Goal: Task Accomplishment & Management: Manage account settings

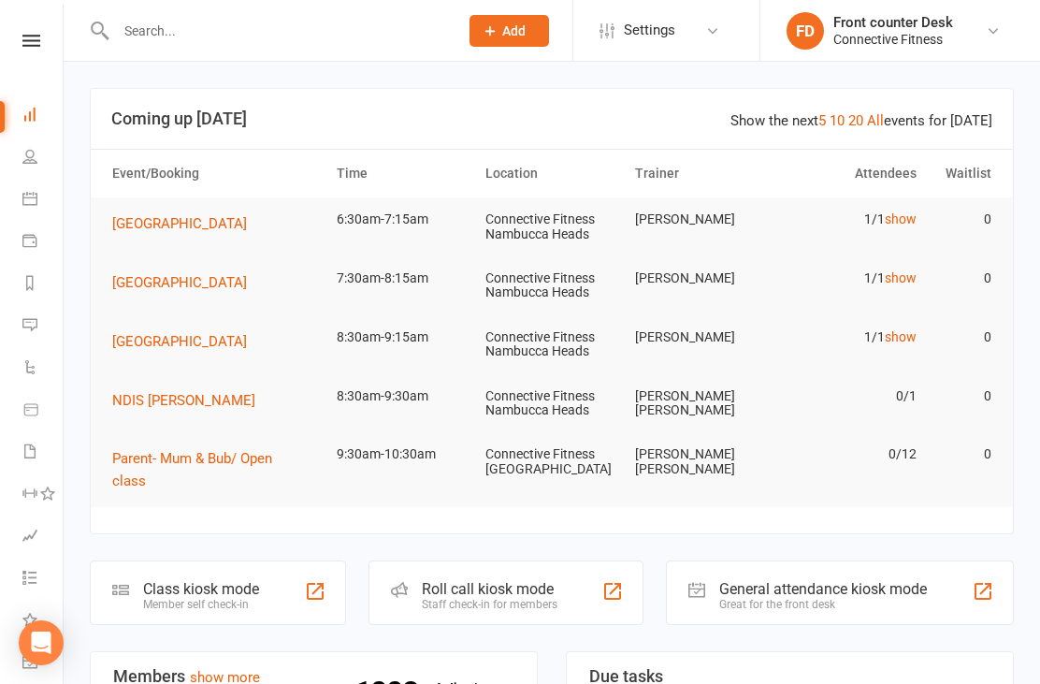
click at [914, 217] on link "show" at bounding box center [901, 218] width 32 height 15
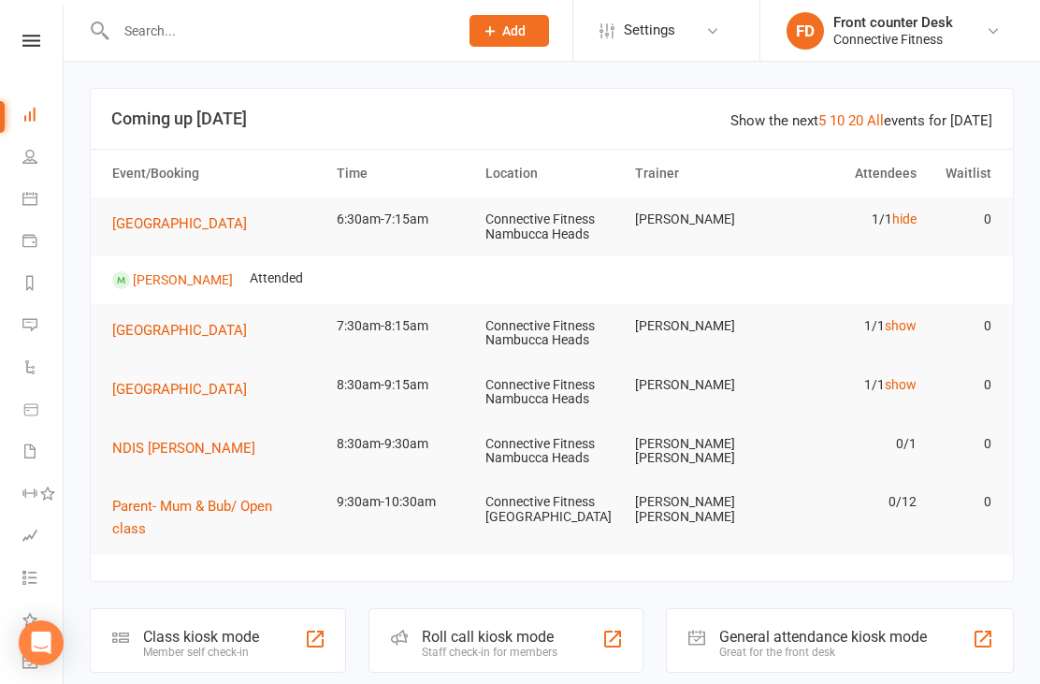
click at [901, 327] on link "show" at bounding box center [901, 325] width 32 height 15
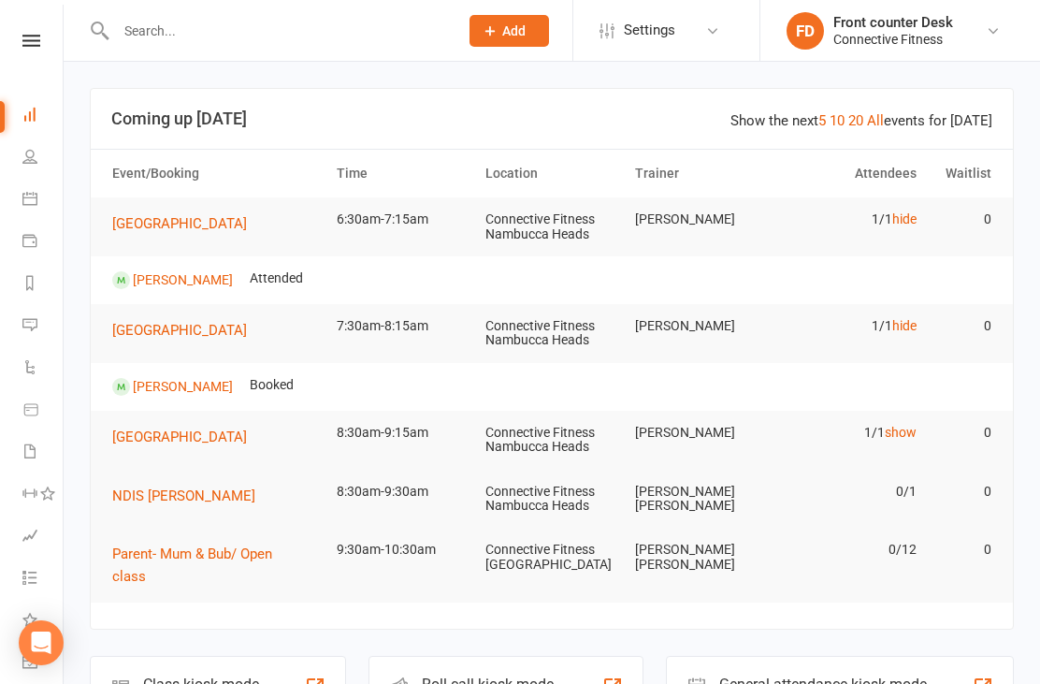
click at [902, 435] on link "show" at bounding box center [901, 432] width 32 height 15
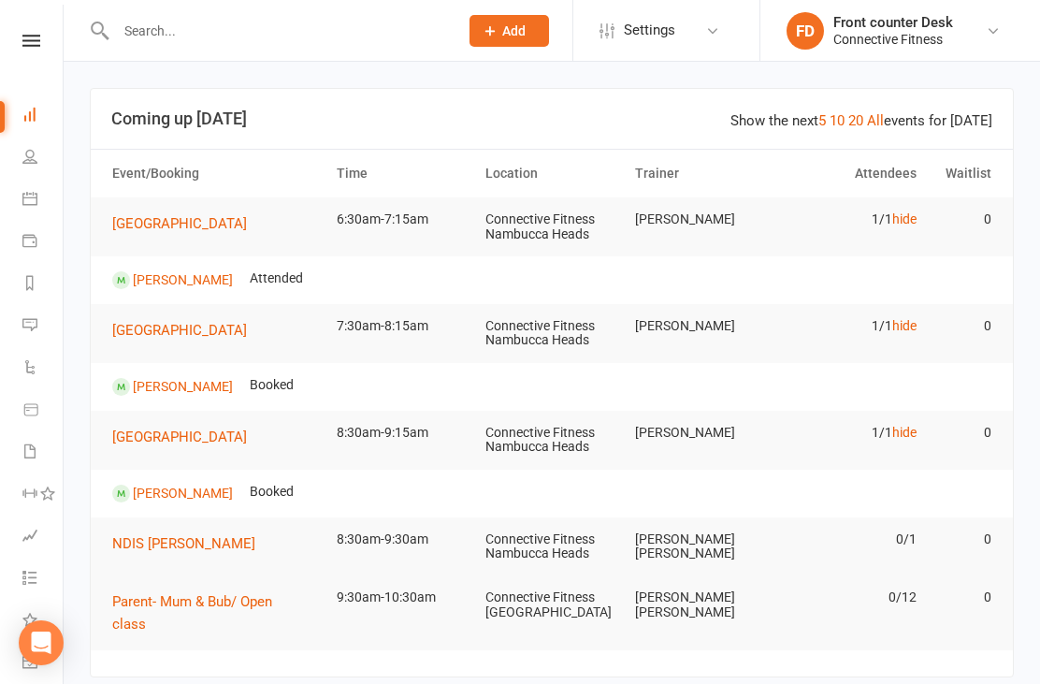
click at [906, 436] on link "hide" at bounding box center [904, 432] width 24 height 15
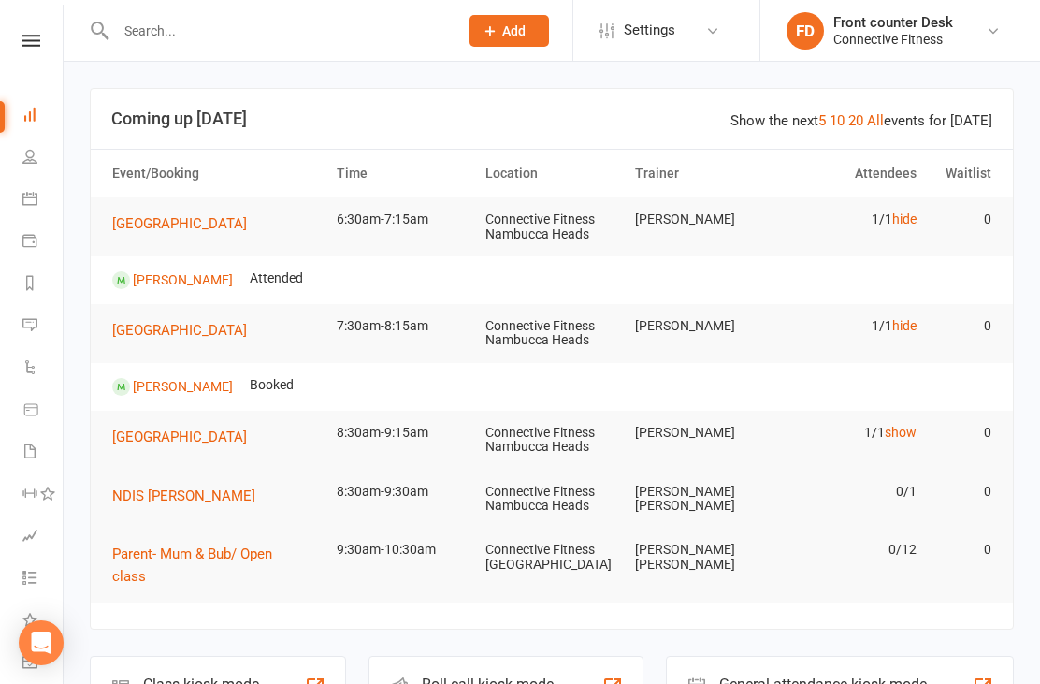
click at [905, 322] on link "hide" at bounding box center [904, 325] width 24 height 15
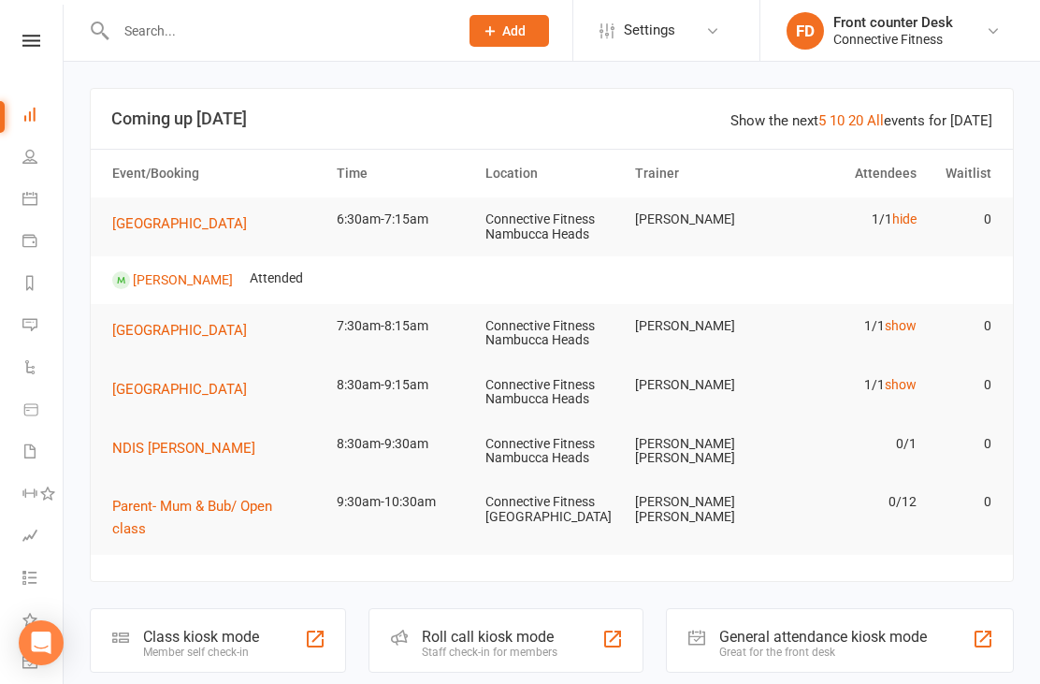
click at [906, 213] on link "hide" at bounding box center [904, 218] width 24 height 15
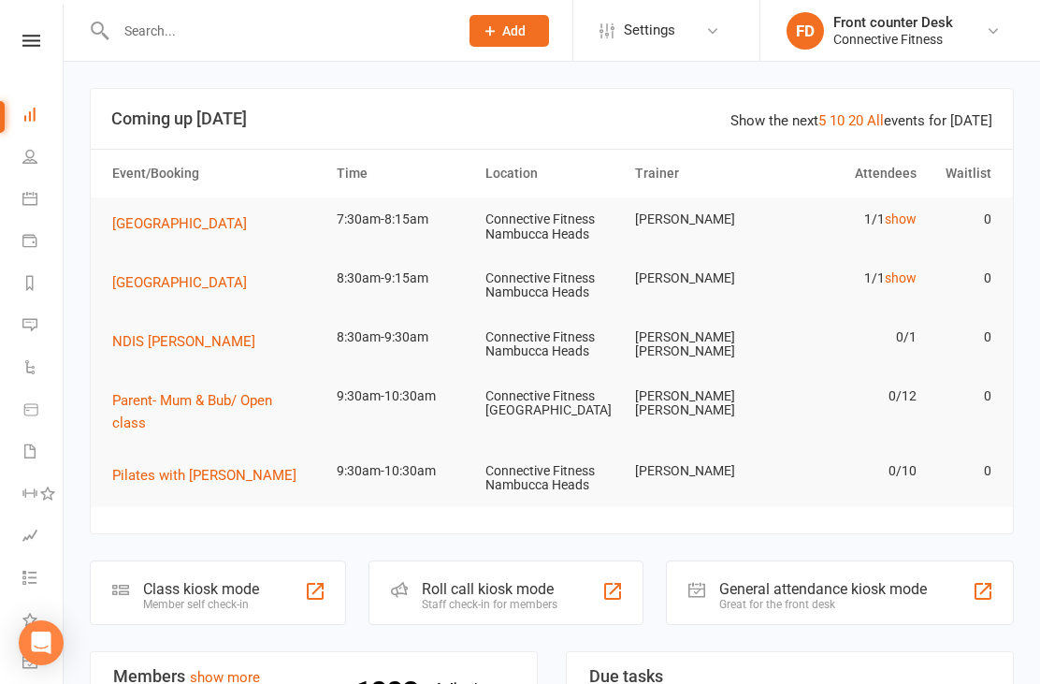
click at [900, 224] on link "show" at bounding box center [901, 218] width 32 height 15
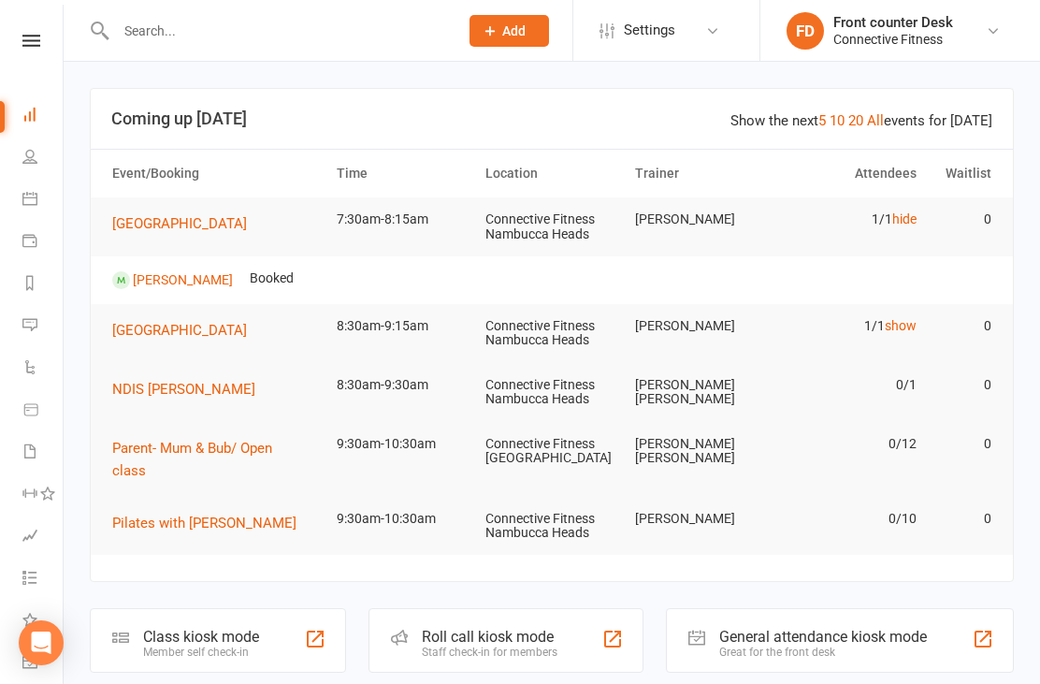
click at [892, 224] on link "hide" at bounding box center [904, 218] width 24 height 15
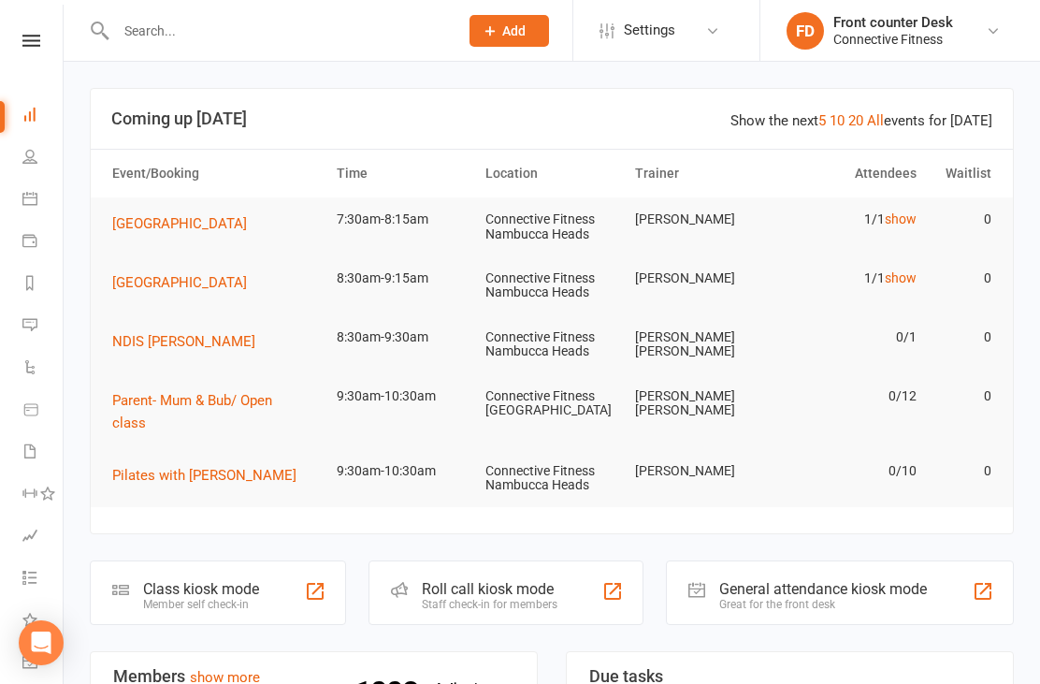
click at [901, 281] on link "show" at bounding box center [901, 277] width 32 height 15
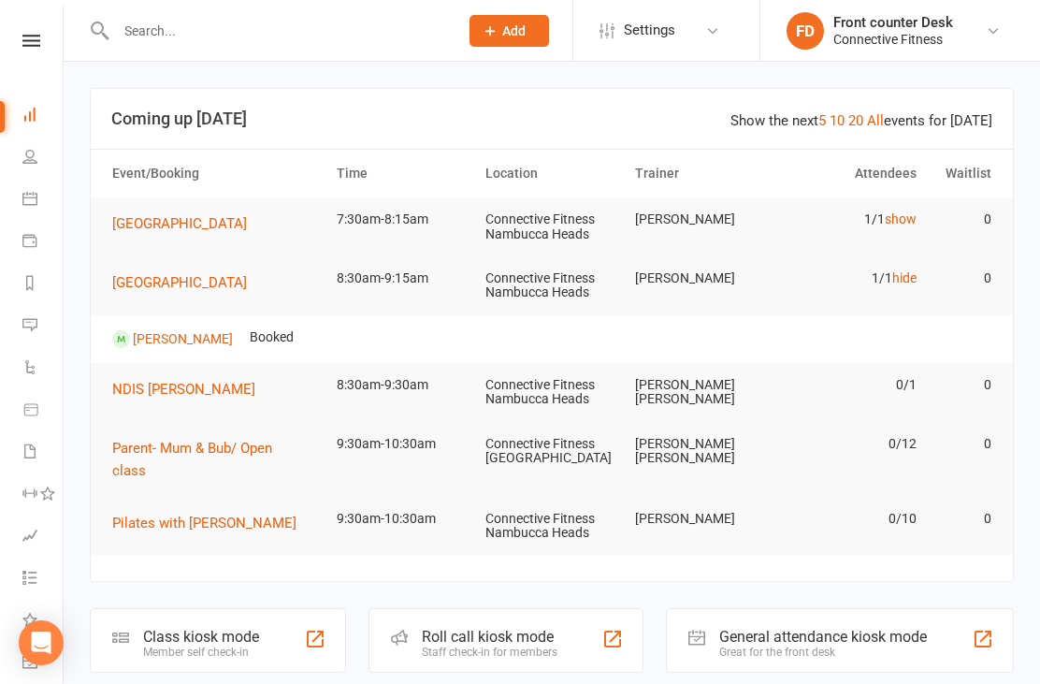
click at [903, 281] on link "hide" at bounding box center [904, 277] width 24 height 15
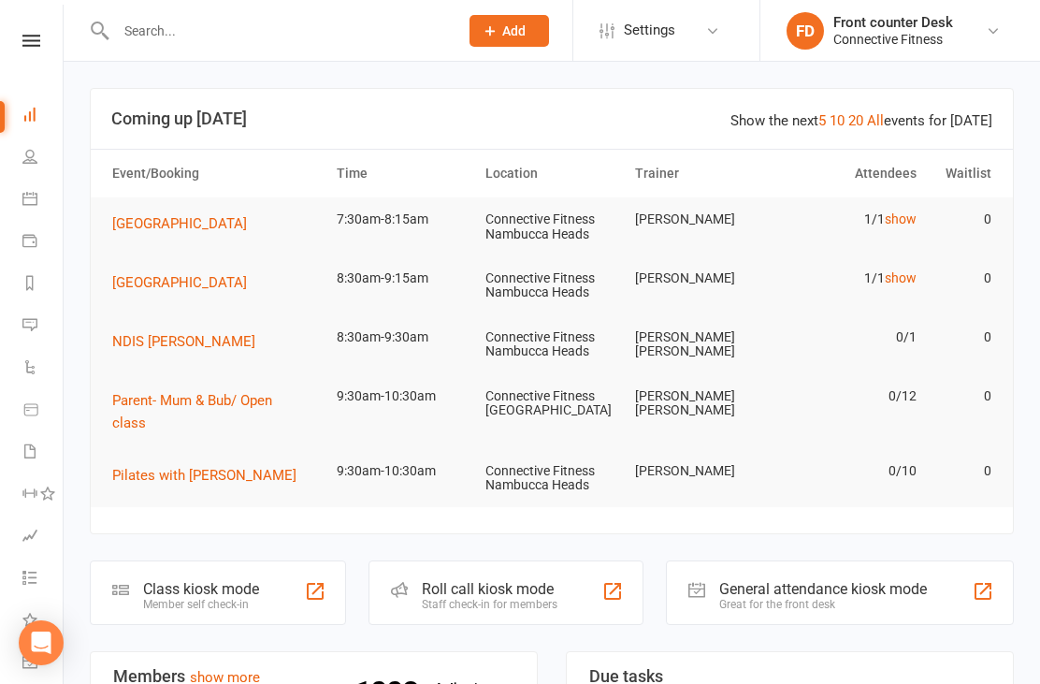
click at [26, 199] on icon at bounding box center [29, 198] width 15 height 15
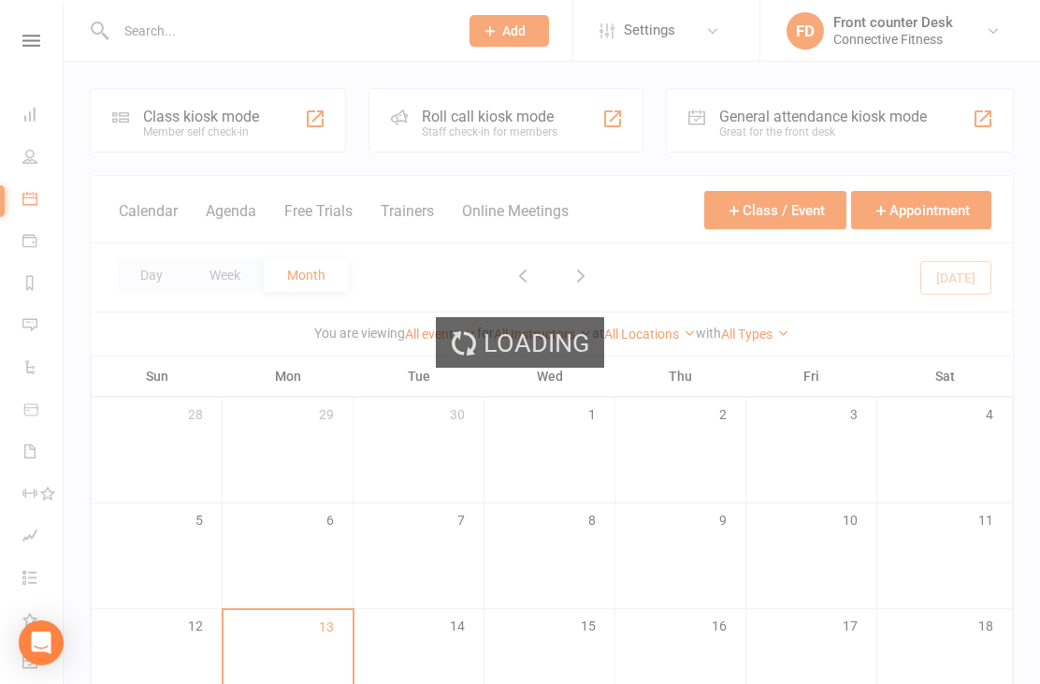
click at [222, 271] on div "Loading" at bounding box center [520, 342] width 1040 height 684
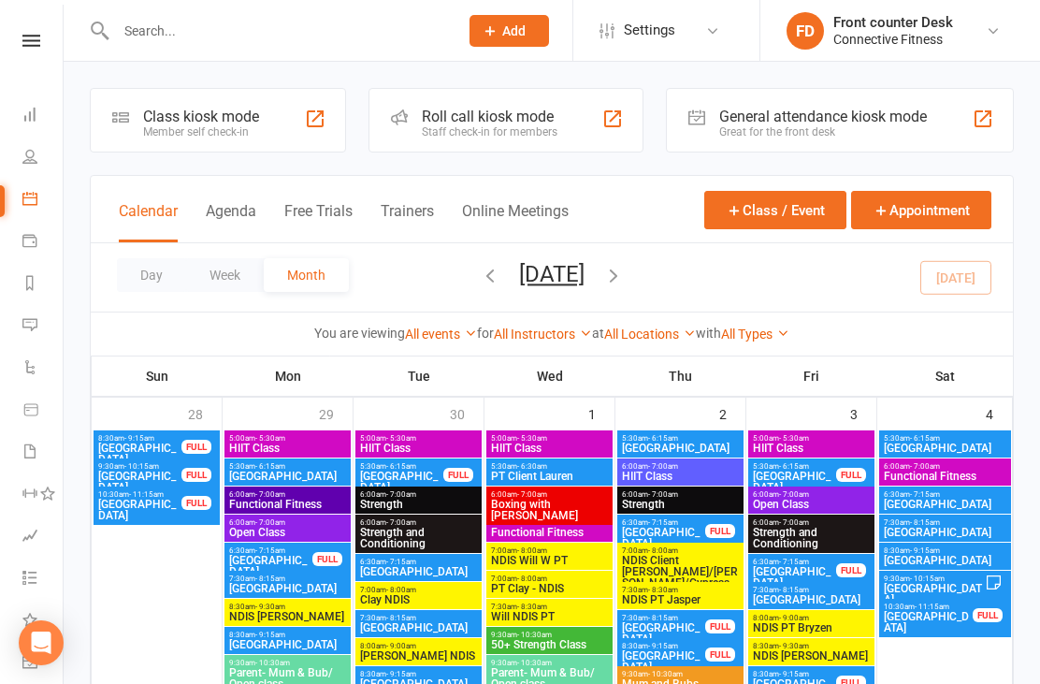
click at [153, 286] on button "Day" at bounding box center [151, 275] width 69 height 34
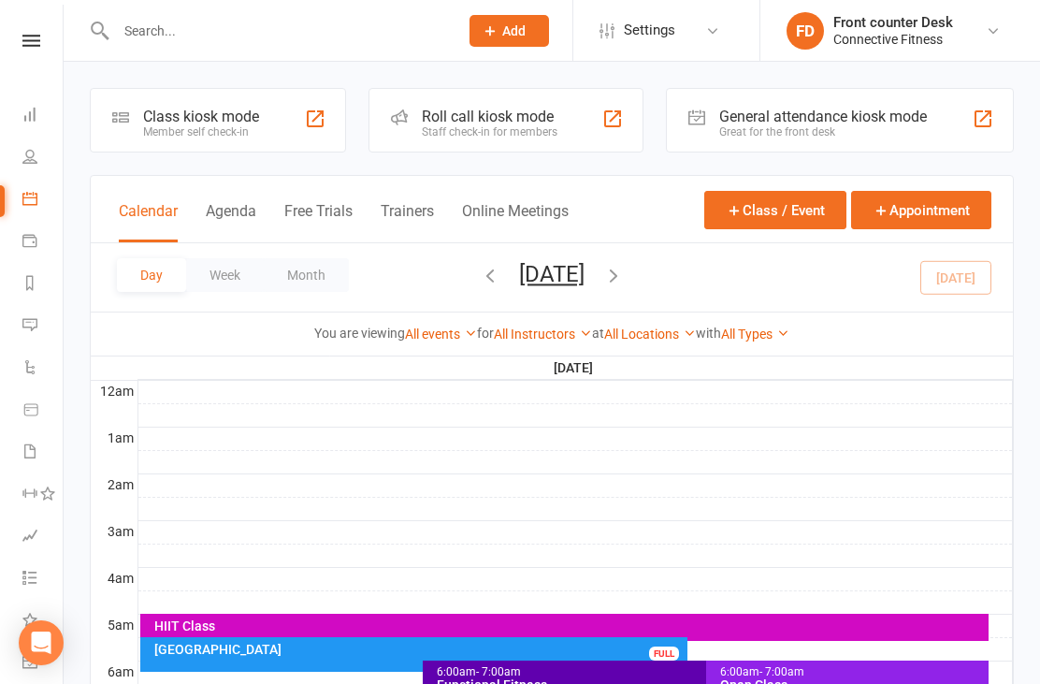
click at [11, 114] on li "Dashboard" at bounding box center [31, 116] width 63 height 42
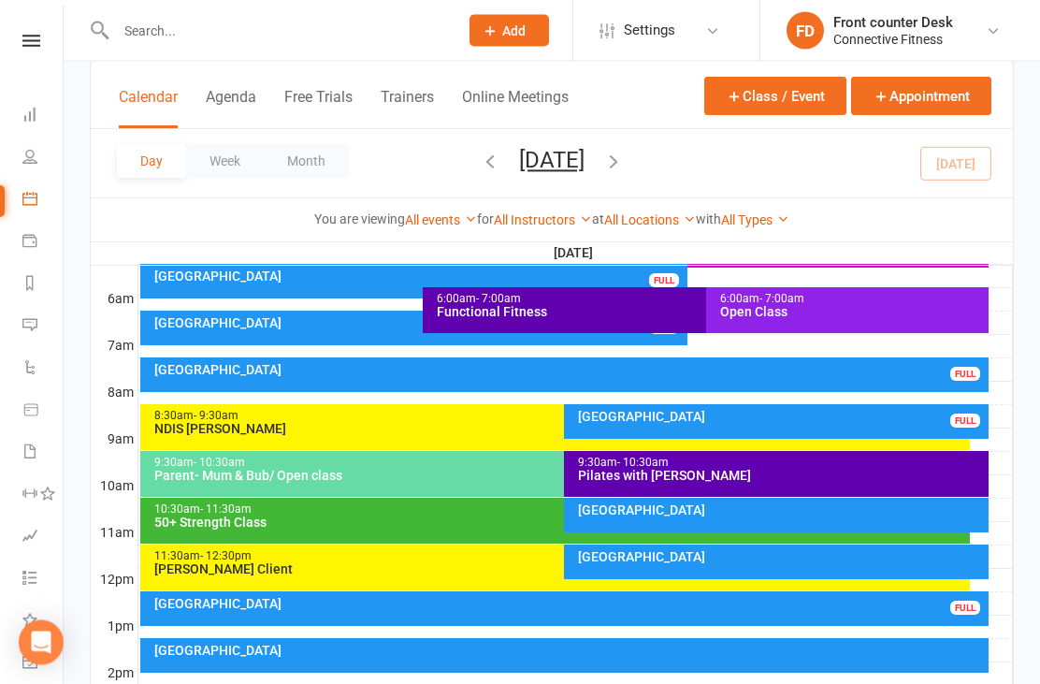
click at [313, 348] on div at bounding box center [575, 347] width 874 height 22
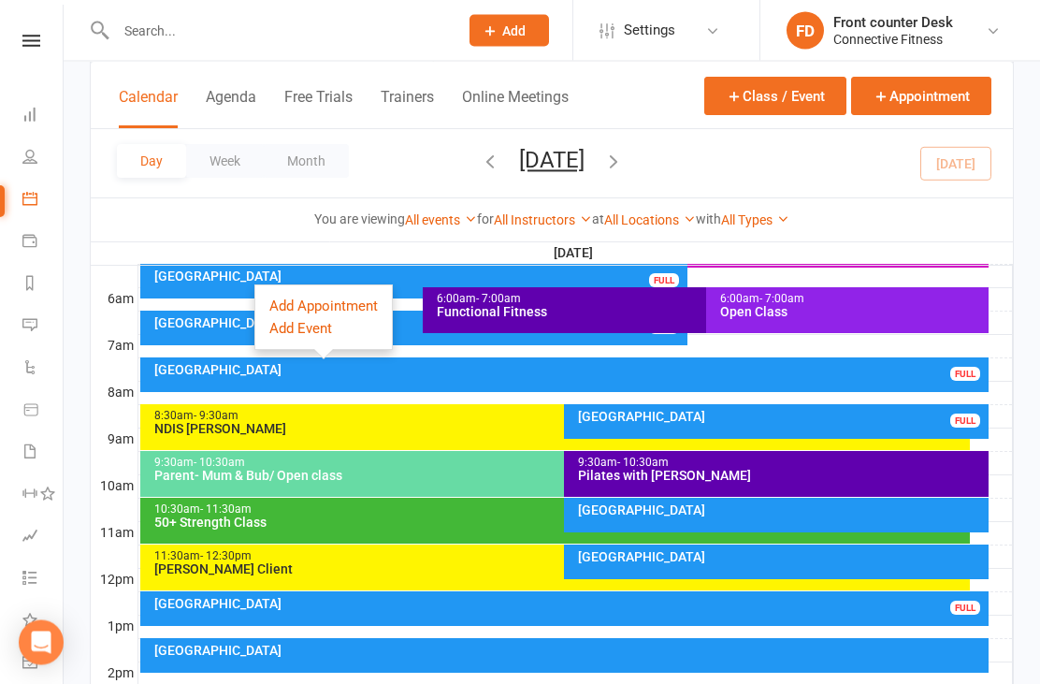
scroll to position [373, 0]
click at [225, 325] on div "[GEOGRAPHIC_DATA]" at bounding box center [418, 322] width 530 height 13
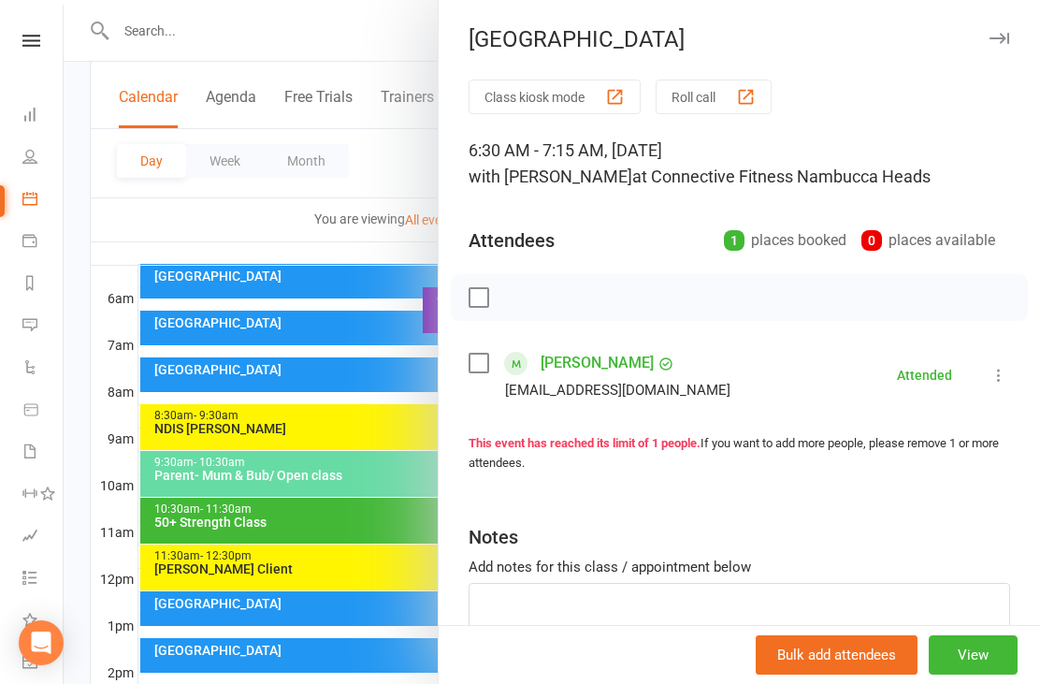
click at [99, 229] on div at bounding box center [552, 342] width 976 height 684
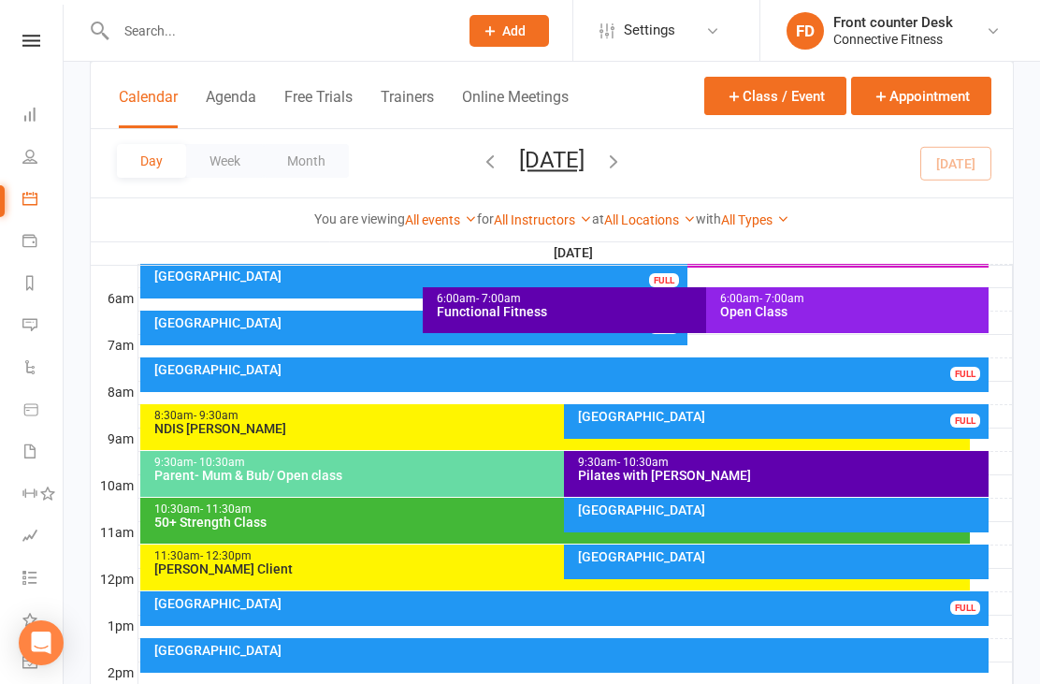
click at [40, 108] on link "Dashboard" at bounding box center [43, 116] width 42 height 42
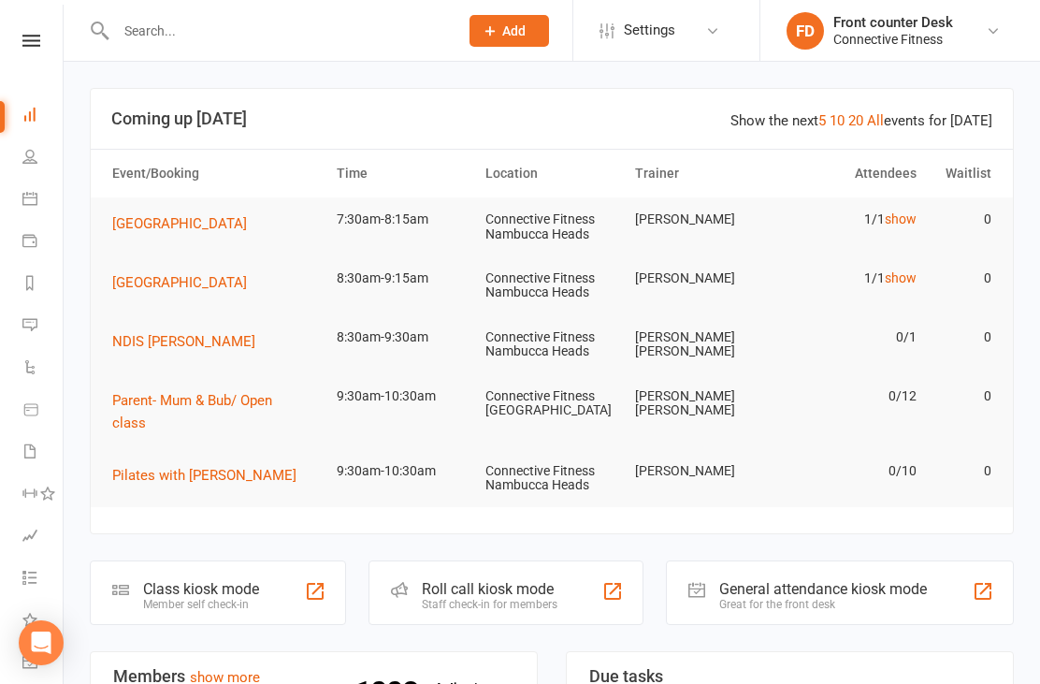
click at [40, 217] on link "Calendar" at bounding box center [43, 201] width 42 height 42
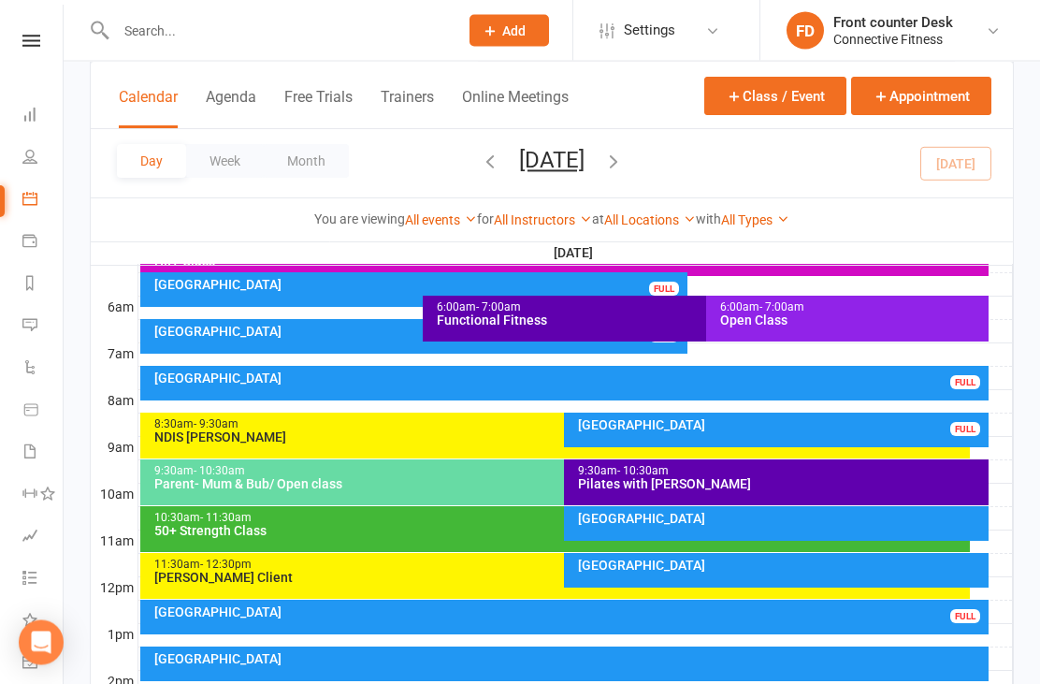
scroll to position [420, 0]
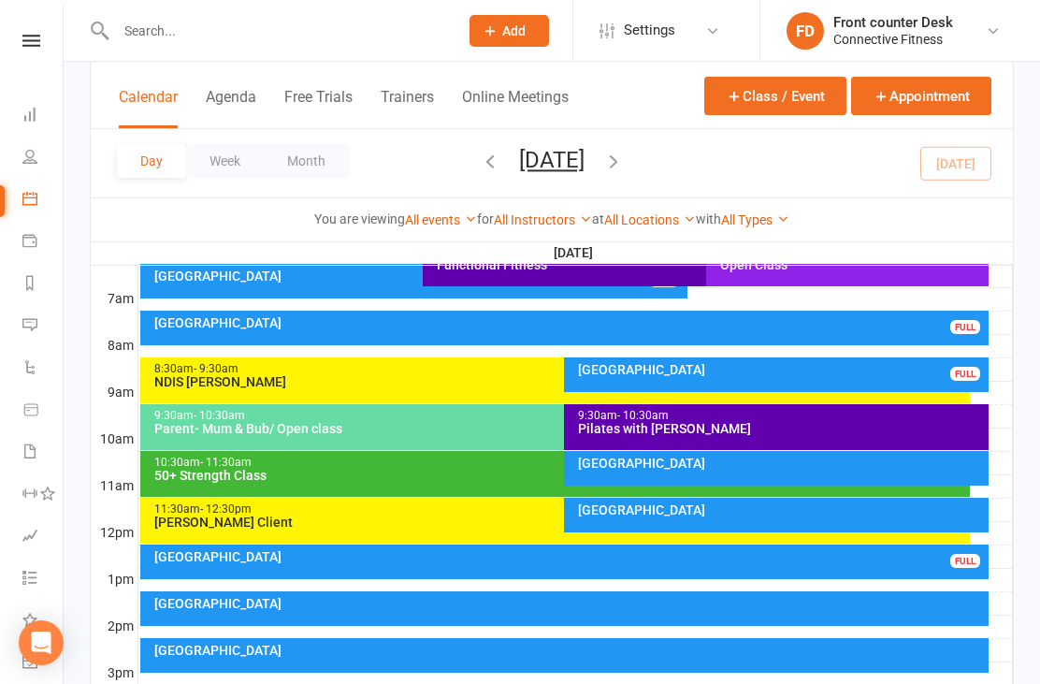
click at [758, 378] on div "Recovery Centre FULL" at bounding box center [776, 374] width 425 height 35
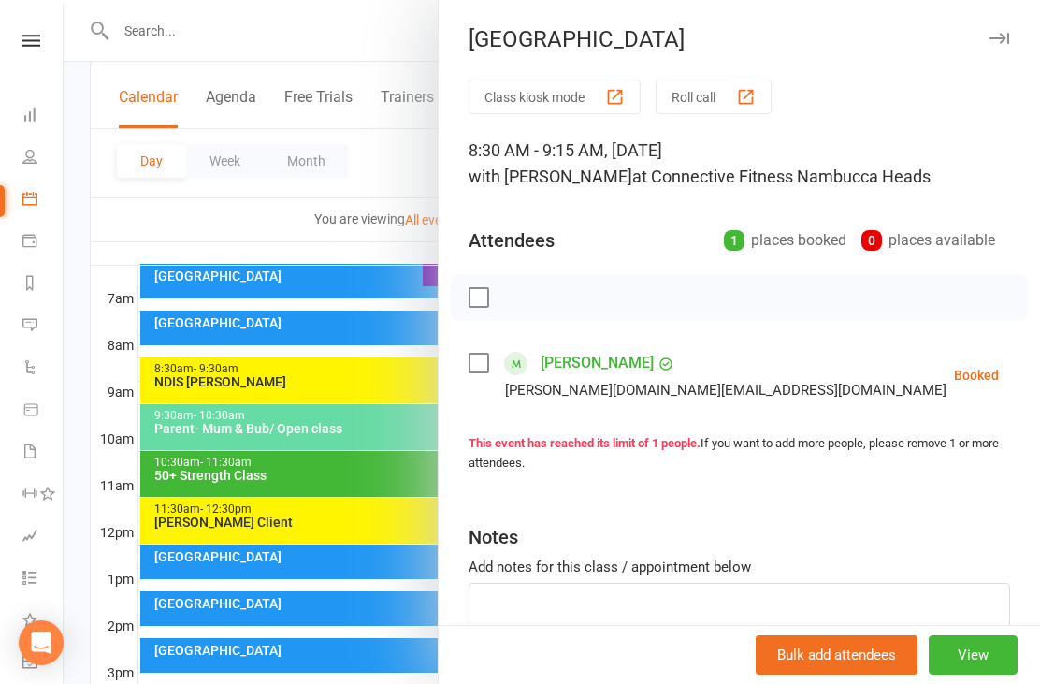
click at [184, 232] on div at bounding box center [552, 342] width 976 height 684
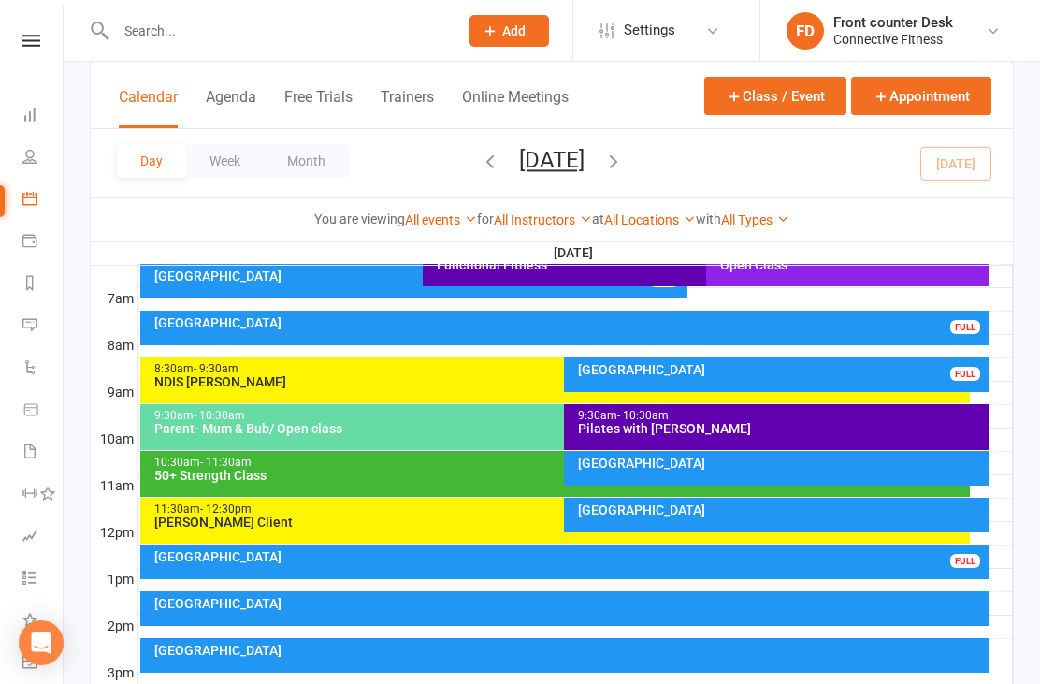
click at [24, 116] on icon at bounding box center [29, 114] width 15 height 15
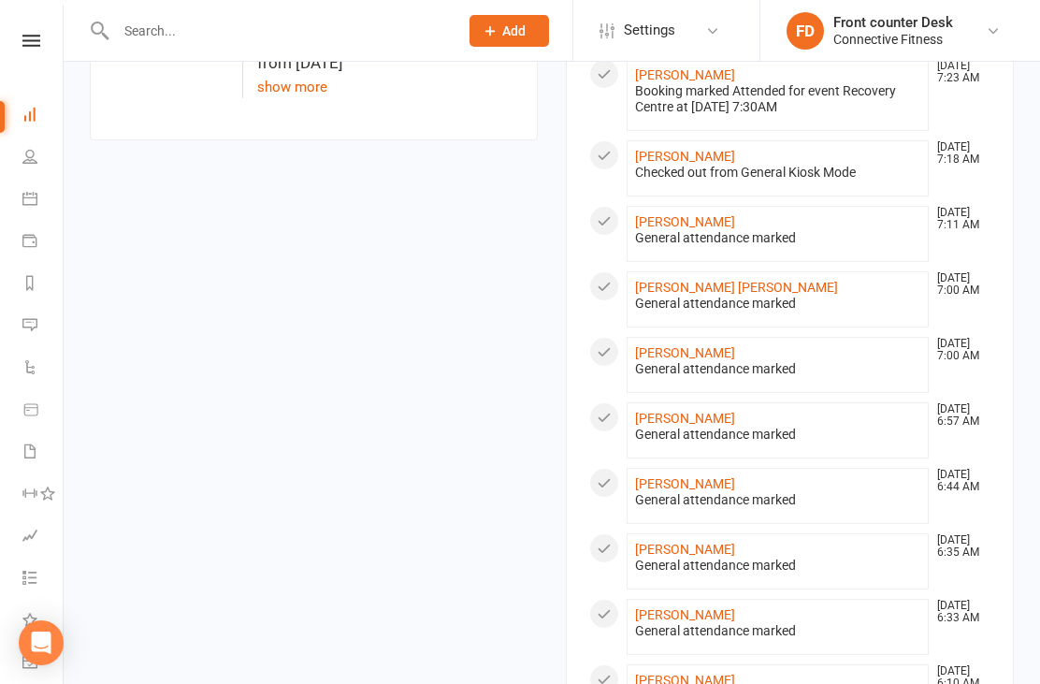
scroll to position [1129, 0]
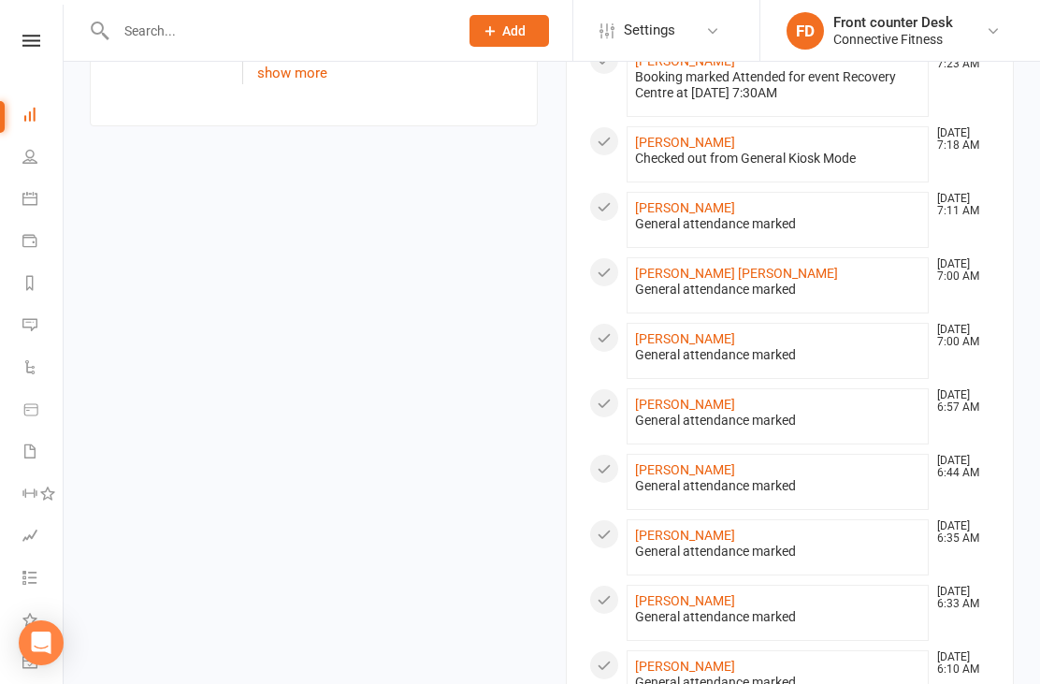
click at [694, 519] on li "Kristi Ireland Oct 13, 6:35 AM General attendance marked" at bounding box center [778, 547] width 302 height 56
click at [680, 527] on link "[PERSON_NAME]" at bounding box center [685, 534] width 100 height 15
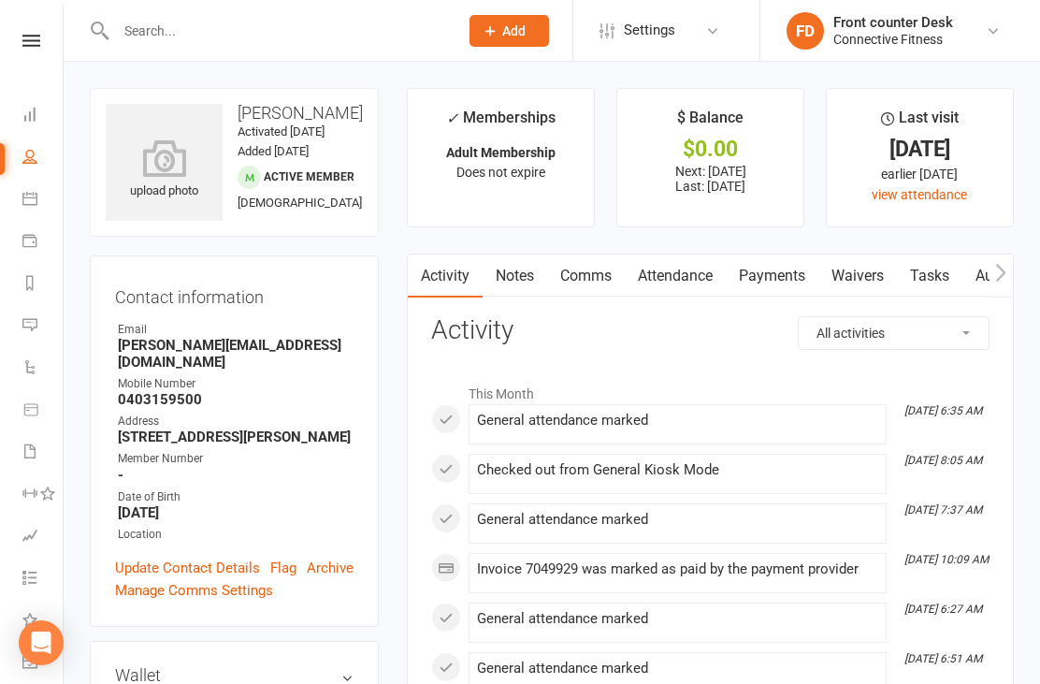
click at [7, 118] on li "Dashboard" at bounding box center [31, 116] width 63 height 42
click at [30, 119] on icon at bounding box center [29, 114] width 15 height 15
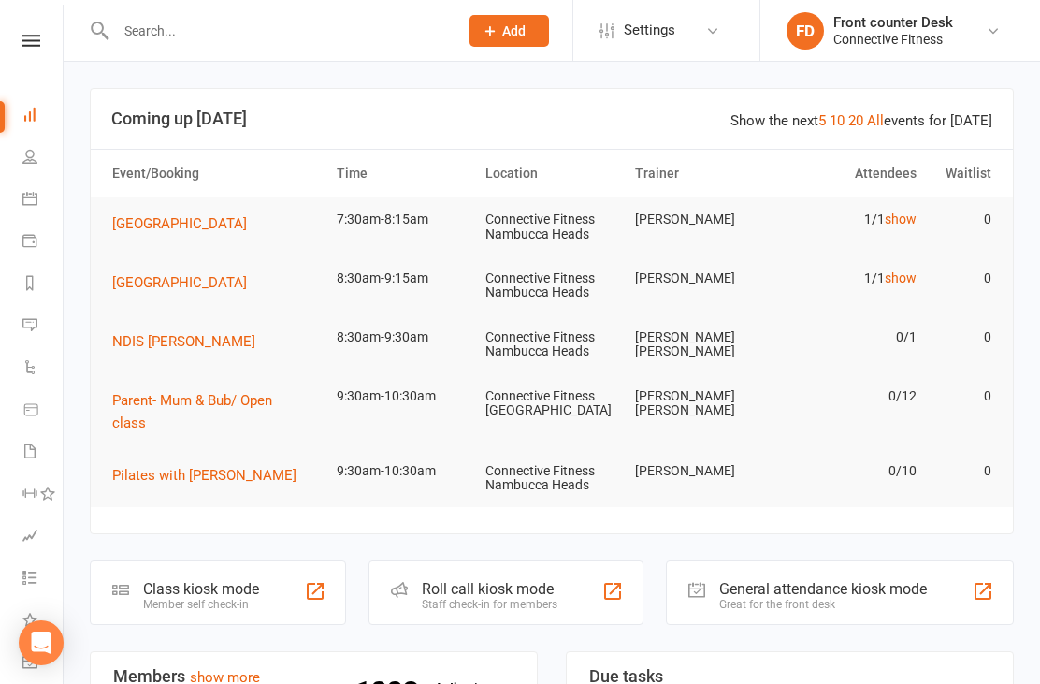
click at [22, 202] on icon at bounding box center [29, 198] width 15 height 15
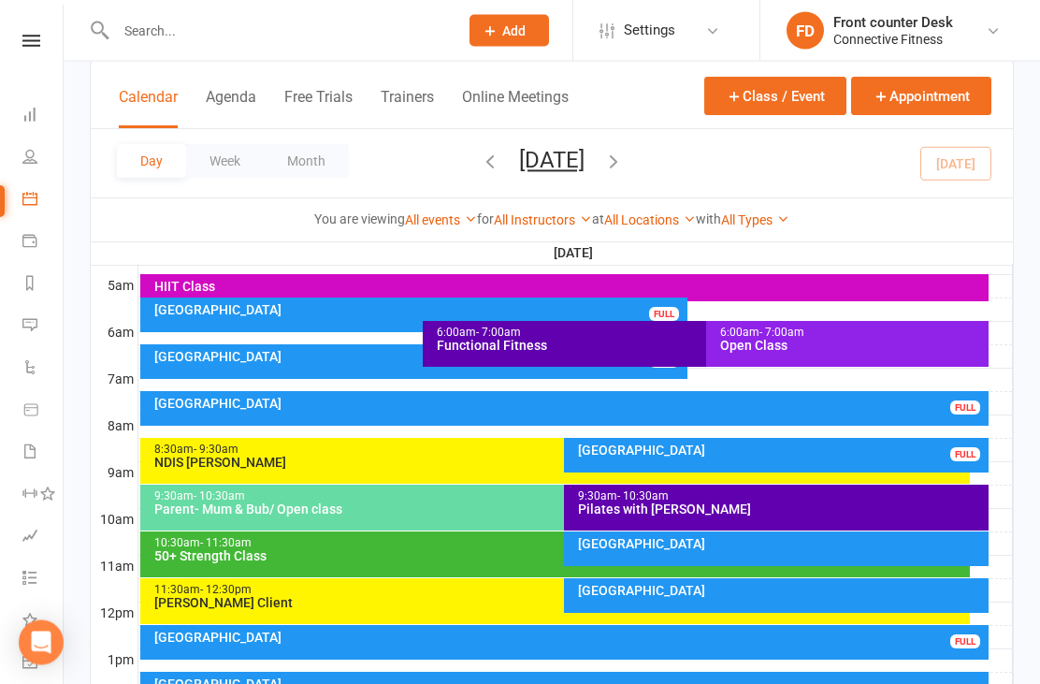
scroll to position [373, 0]
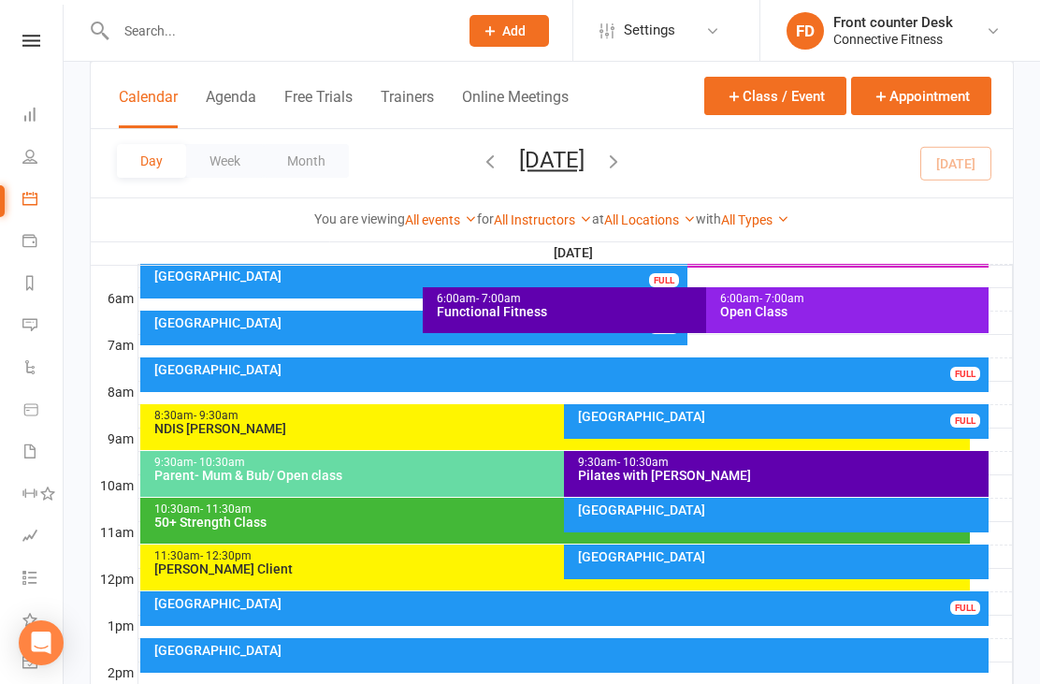
click at [194, 374] on div "[GEOGRAPHIC_DATA]" at bounding box center [569, 369] width 832 height 13
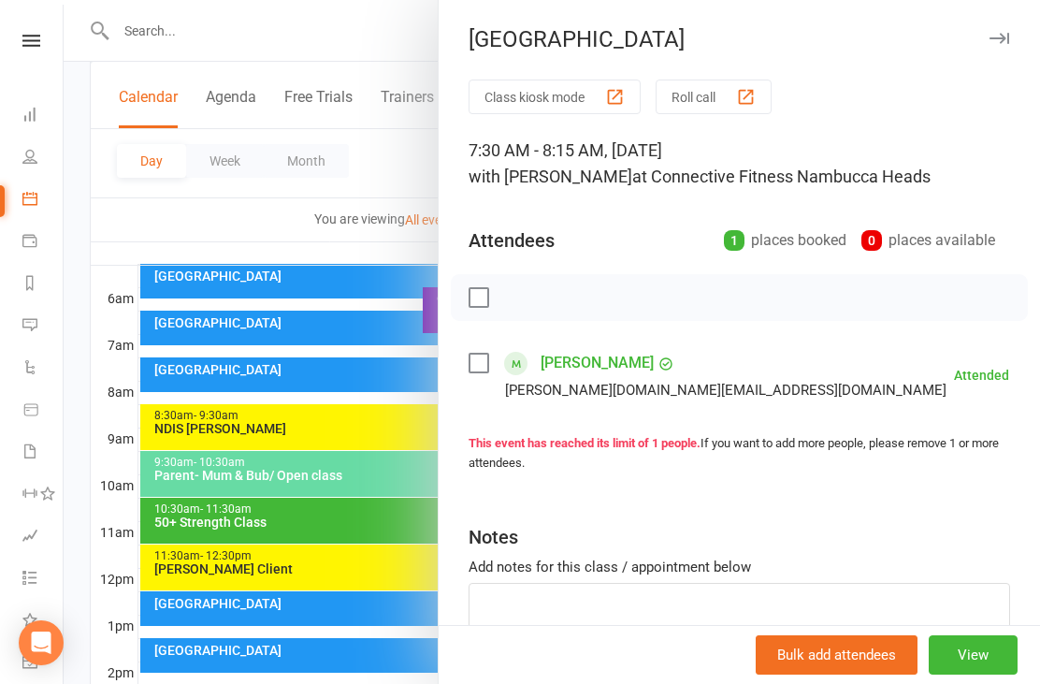
click at [184, 331] on div at bounding box center [552, 342] width 976 height 684
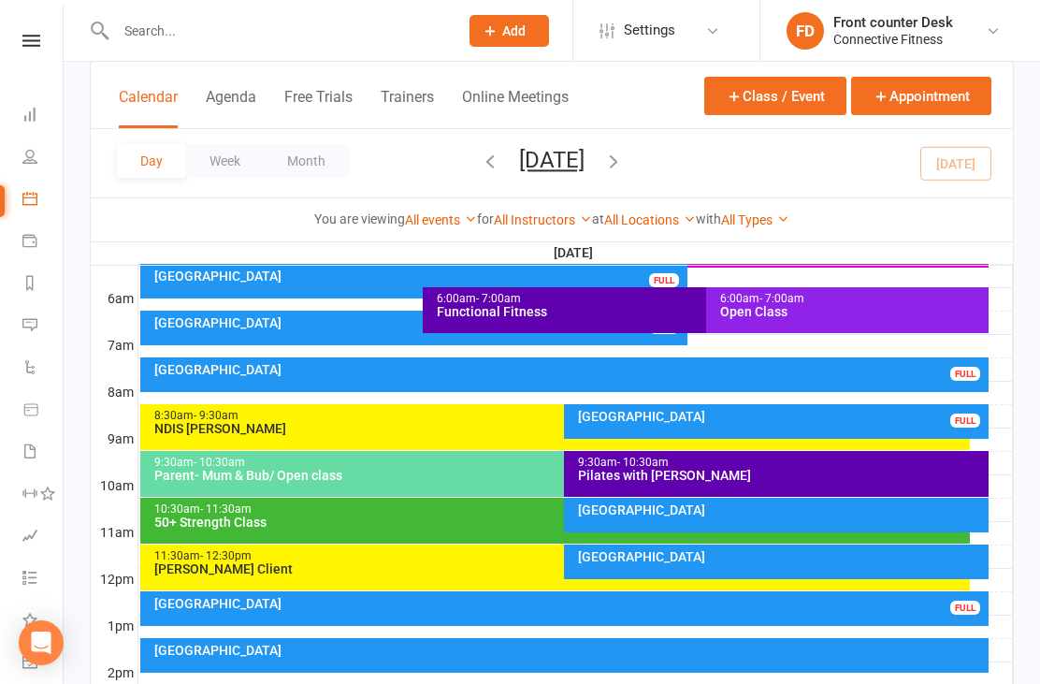
click at [167, 325] on div "[GEOGRAPHIC_DATA]" at bounding box center [418, 322] width 530 height 13
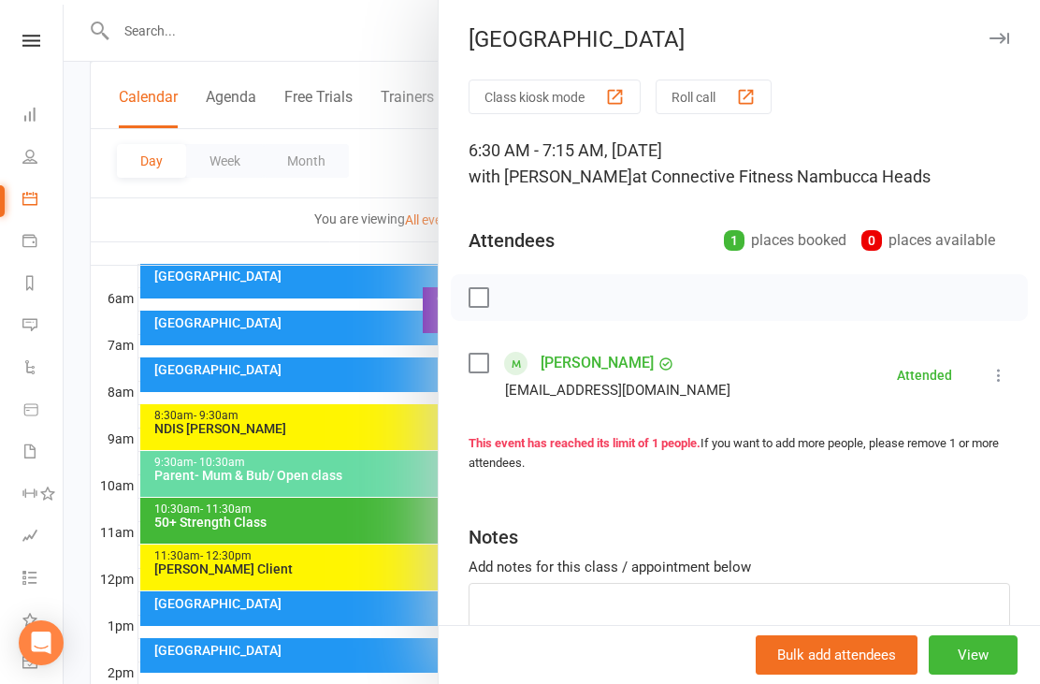
click at [617, 365] on link "Nicole Blake" at bounding box center [597, 363] width 113 height 30
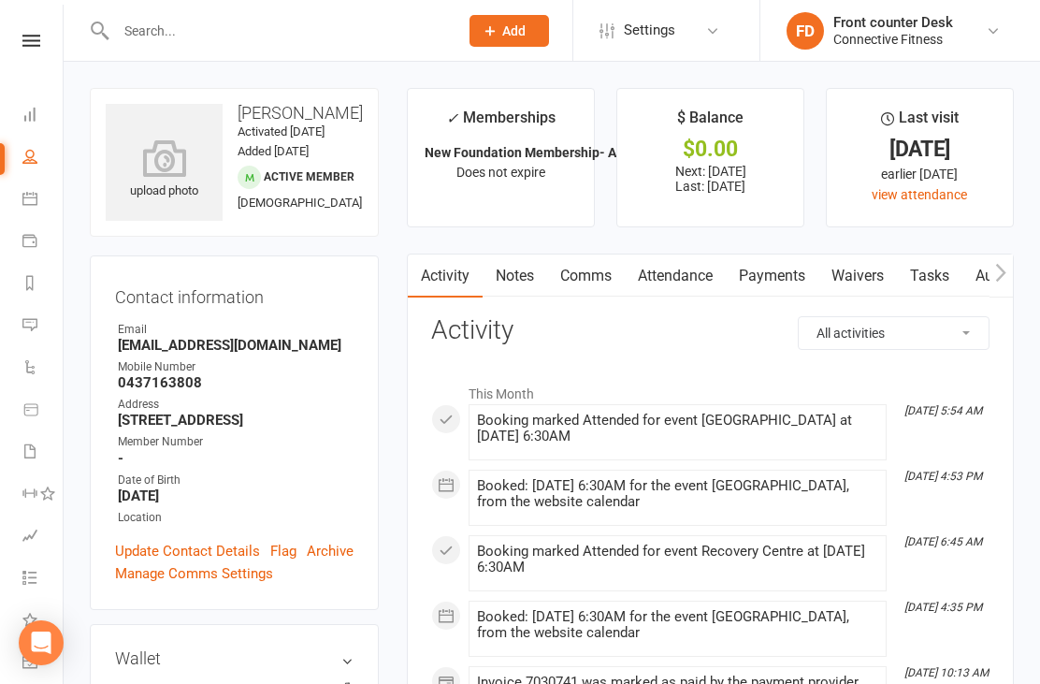
click at [24, 125] on link "Dashboard" at bounding box center [43, 116] width 42 height 42
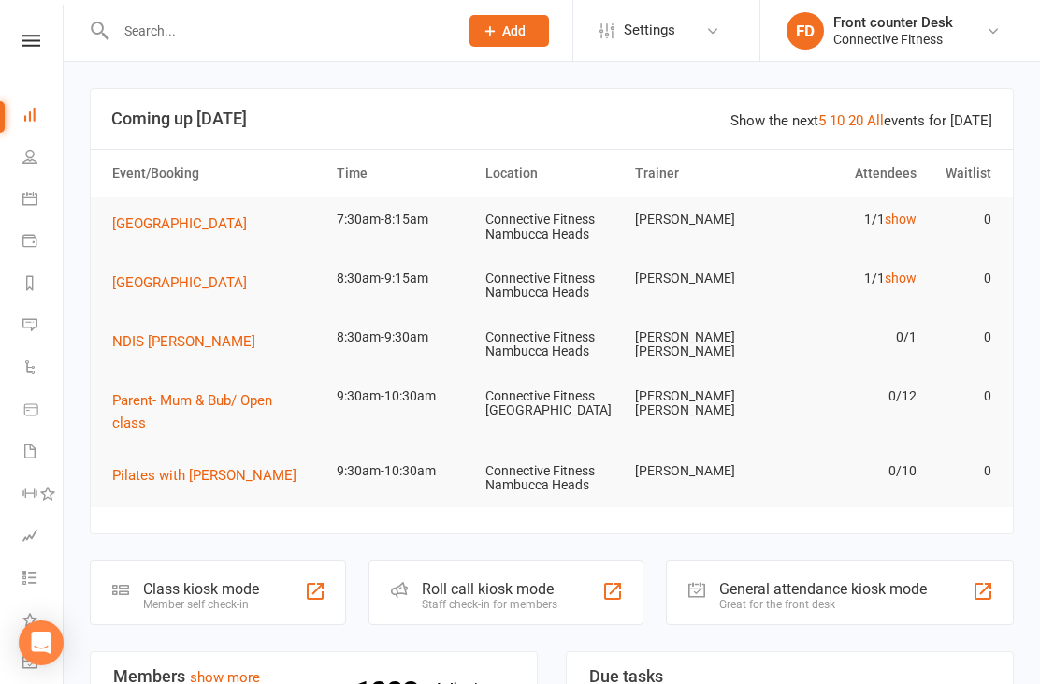
click at [33, 200] on icon at bounding box center [29, 198] width 15 height 15
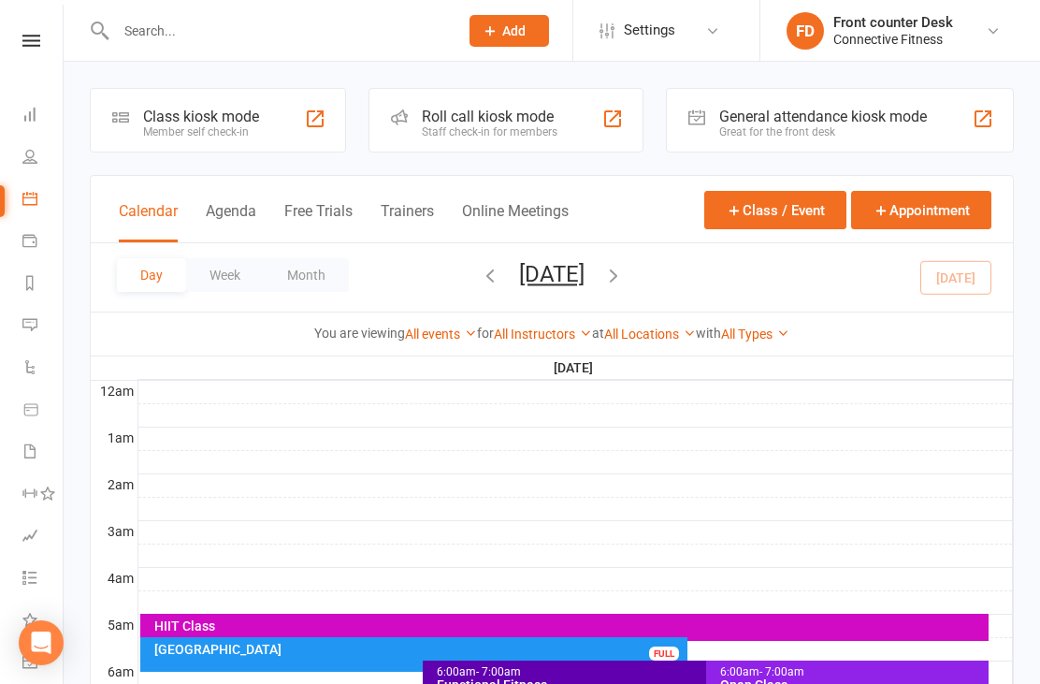
click at [624, 271] on icon "button" at bounding box center [613, 275] width 21 height 21
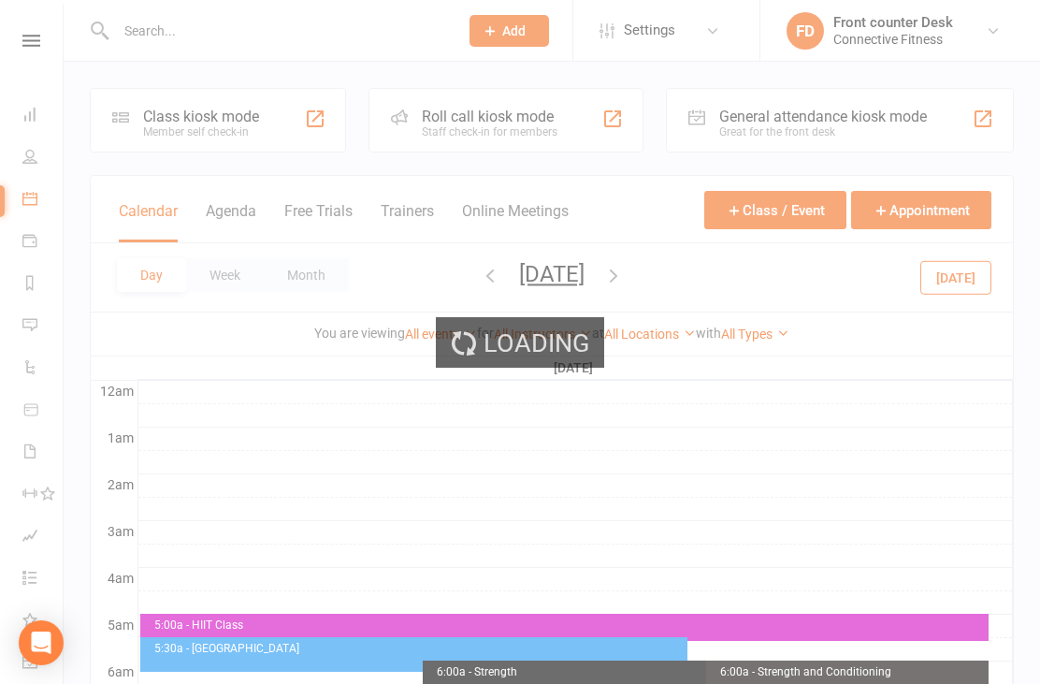
click at [624, 269] on icon "button" at bounding box center [613, 275] width 21 height 21
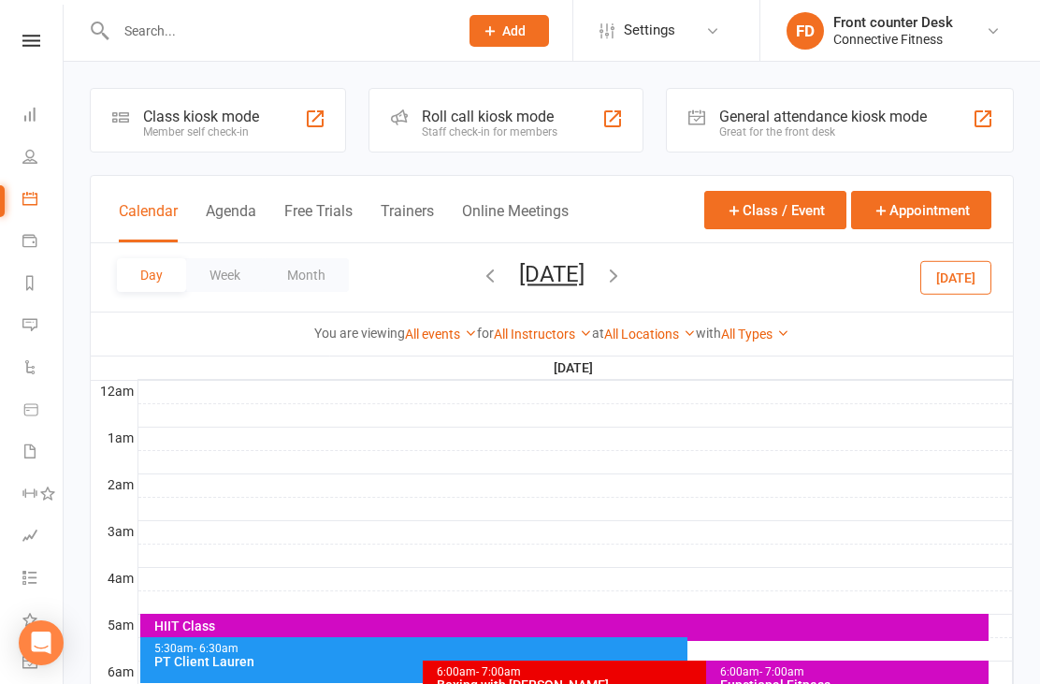
click at [584, 275] on button "Wednesday, Oct 15, 2025" at bounding box center [551, 274] width 65 height 26
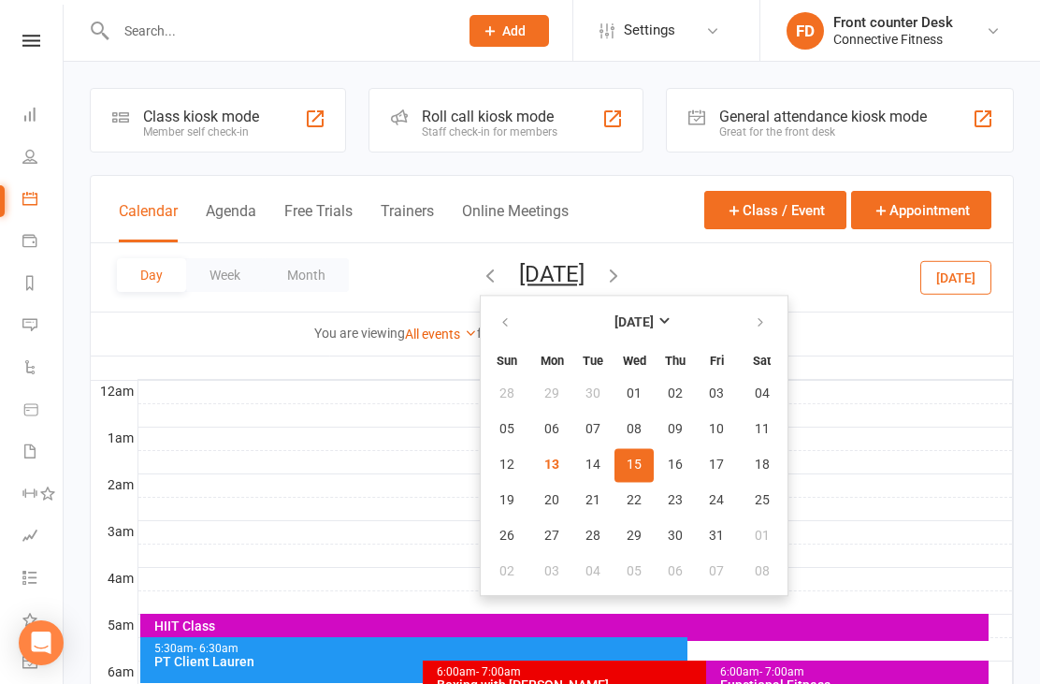
click at [624, 277] on icon "button" at bounding box center [613, 275] width 21 height 21
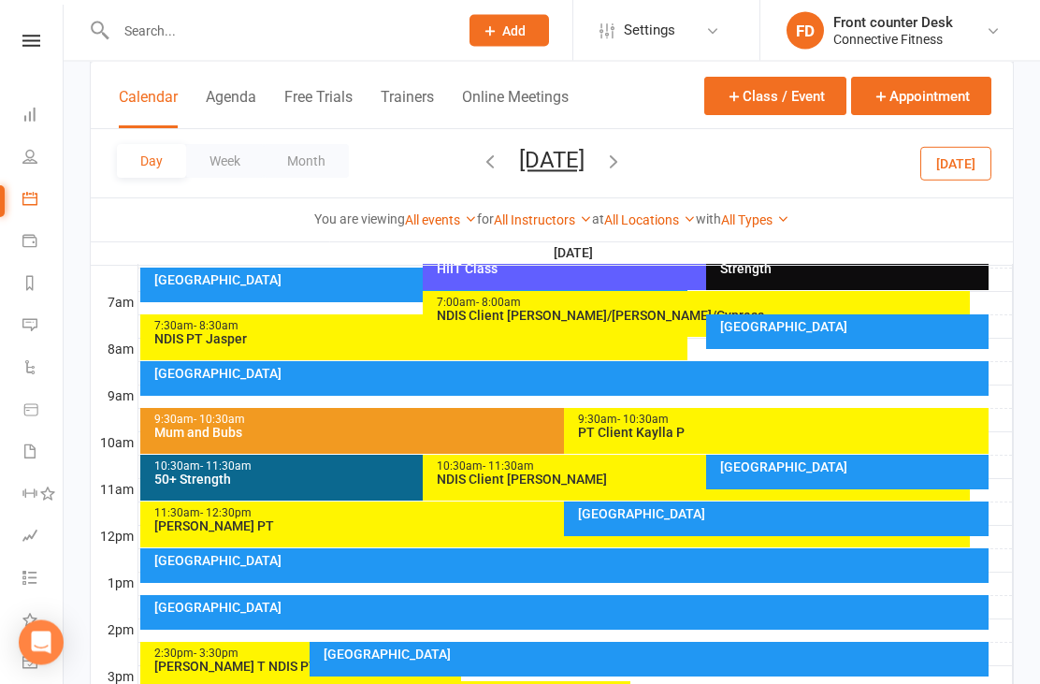
scroll to position [413, 0]
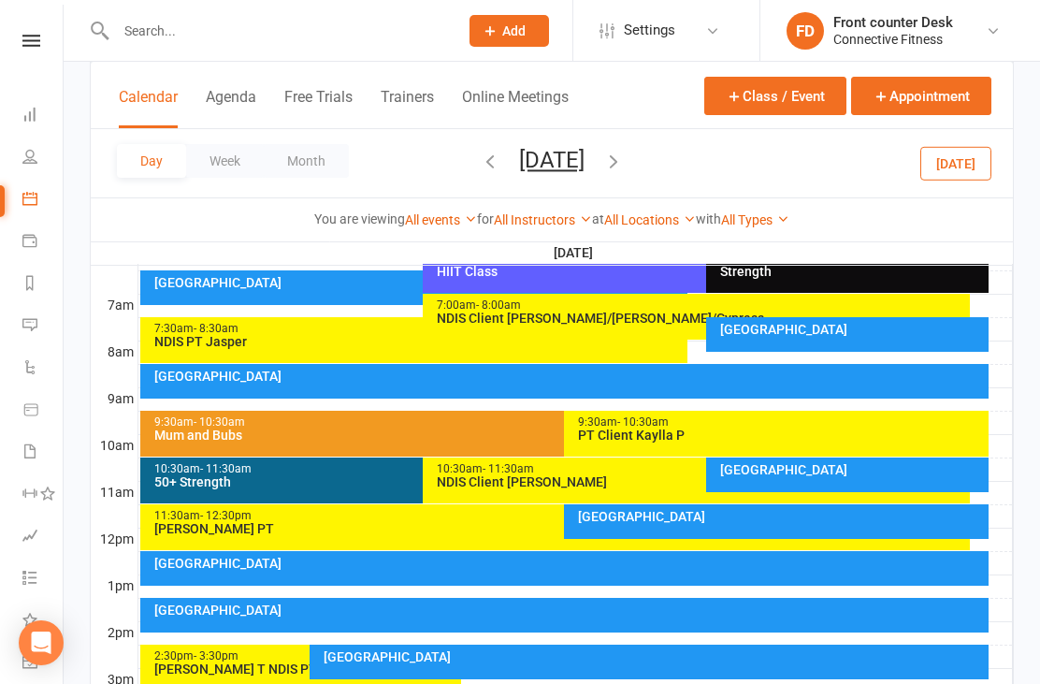
click at [749, 369] on div "[GEOGRAPHIC_DATA]" at bounding box center [569, 375] width 832 height 13
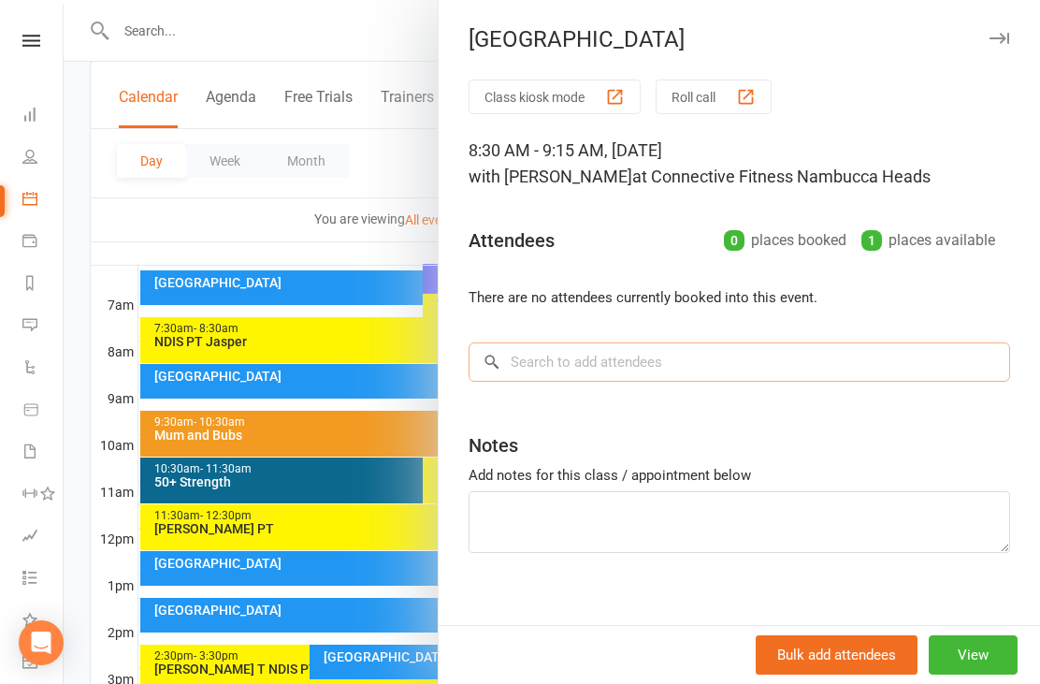
click at [695, 360] on input "search" at bounding box center [739, 361] width 541 height 39
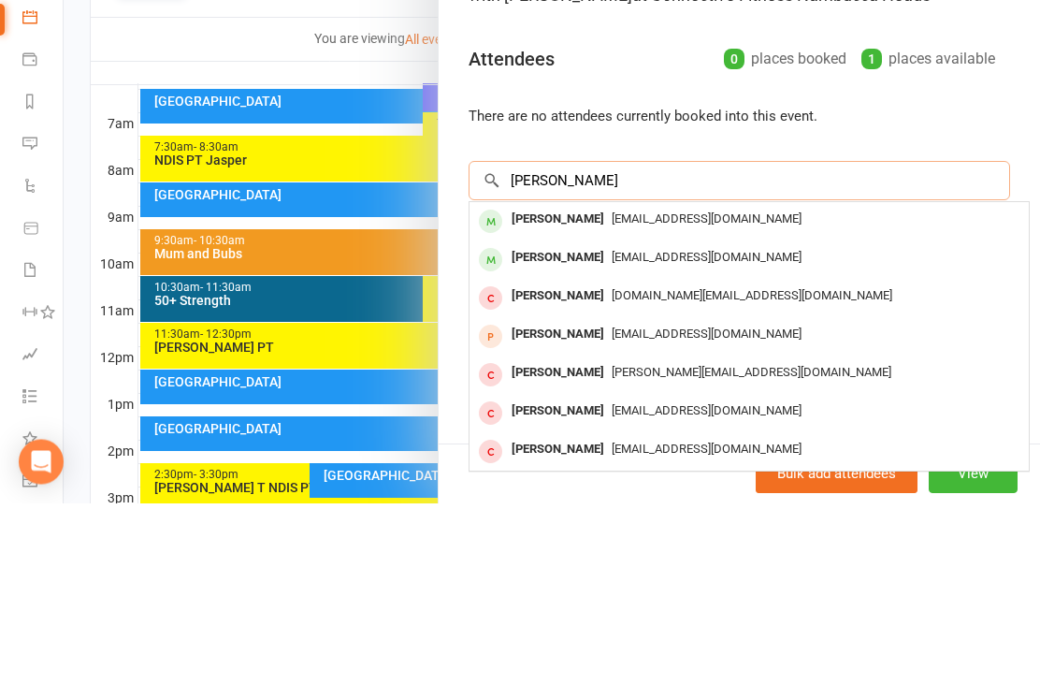
type input "Noah"
click at [585, 426] on div "Noah Faulwetter" at bounding box center [558, 439] width 108 height 27
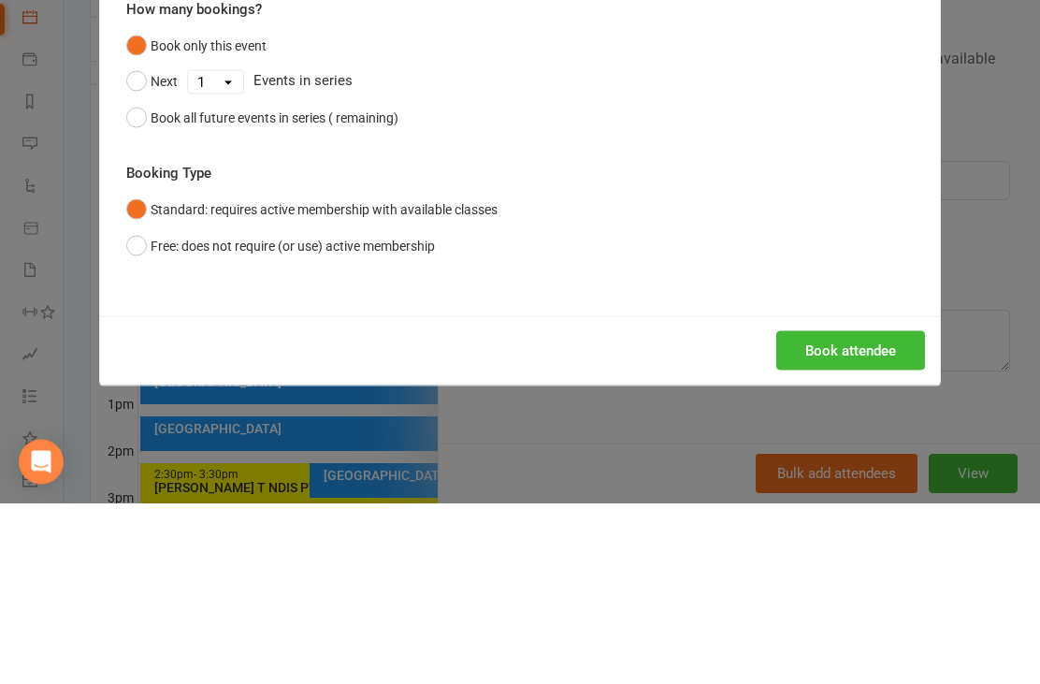
scroll to position [595, 0]
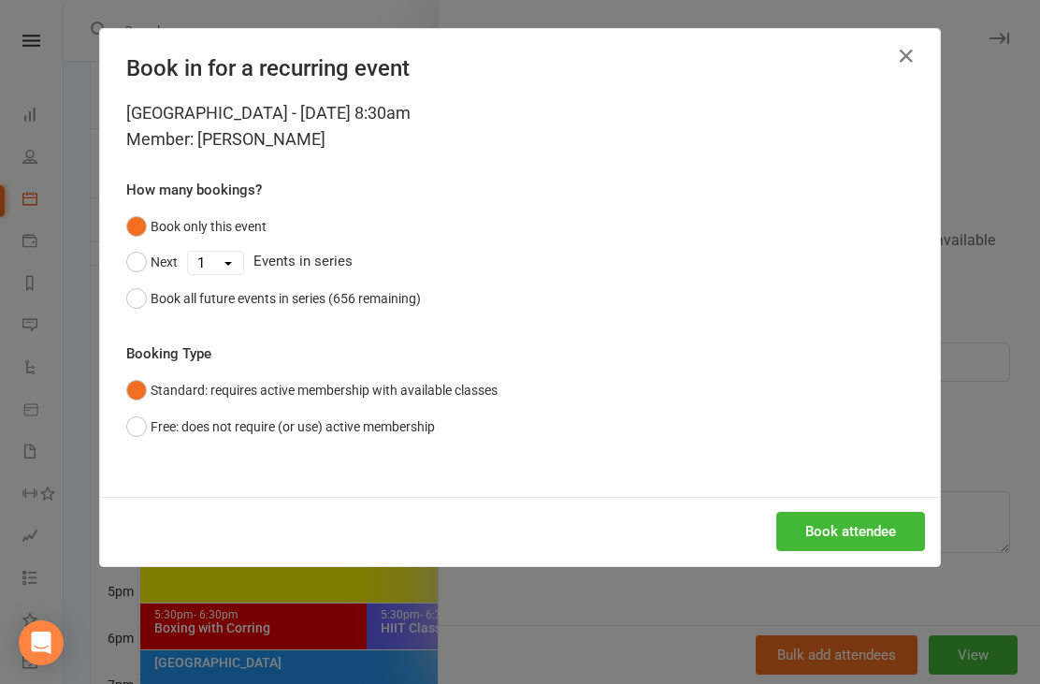
click at [841, 532] on button "Book attendee" at bounding box center [850, 531] width 149 height 39
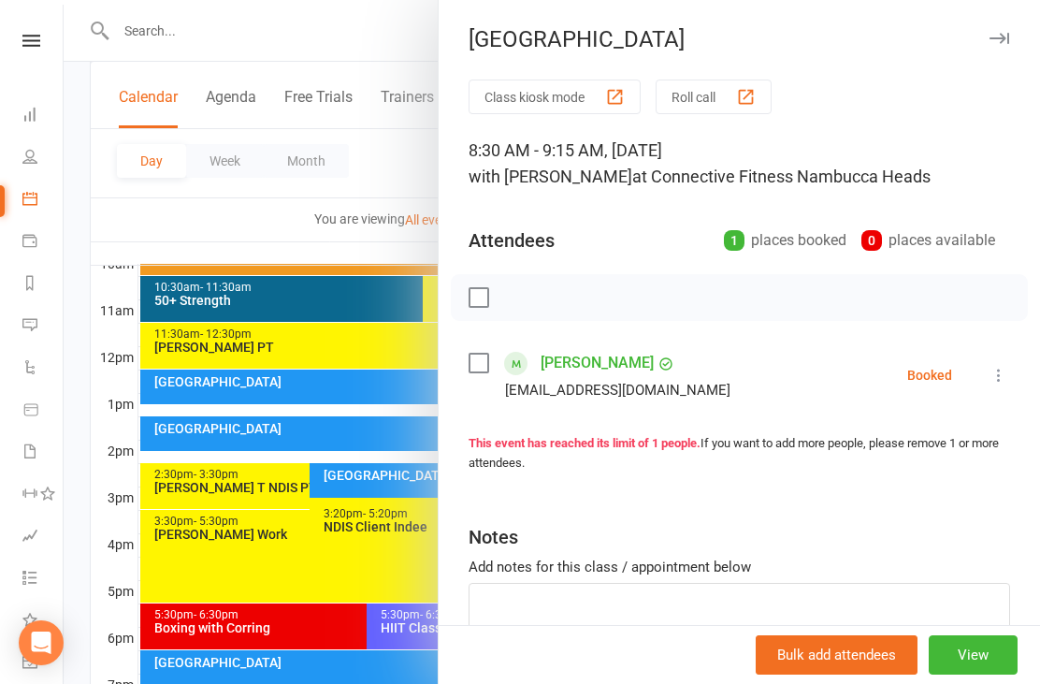
click at [78, 532] on div at bounding box center [552, 342] width 976 height 684
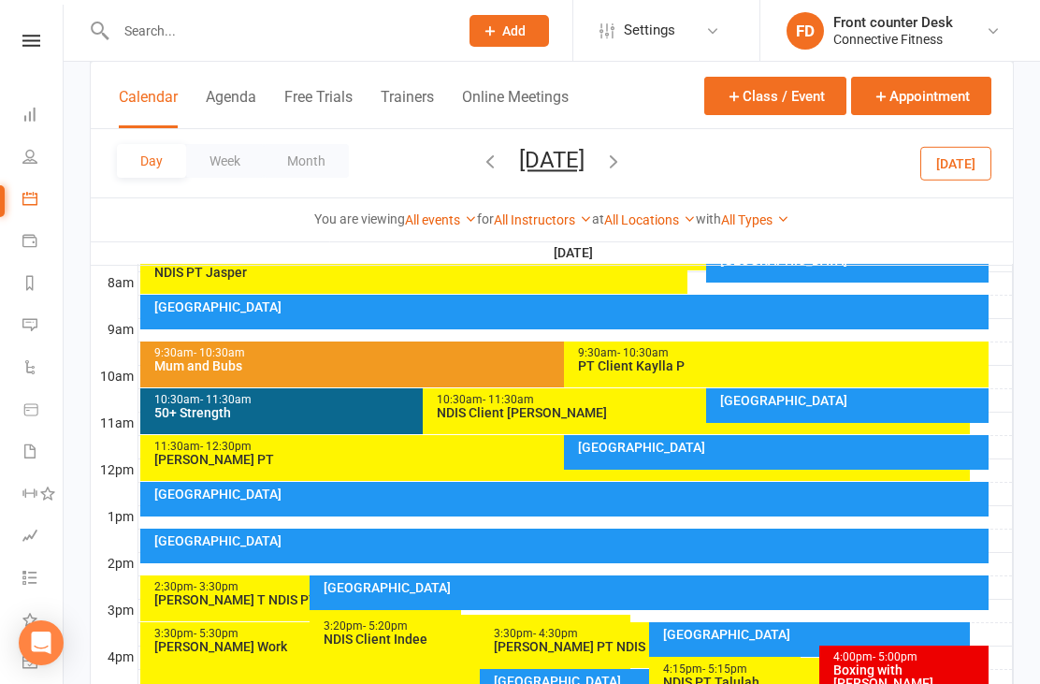
scroll to position [477, 0]
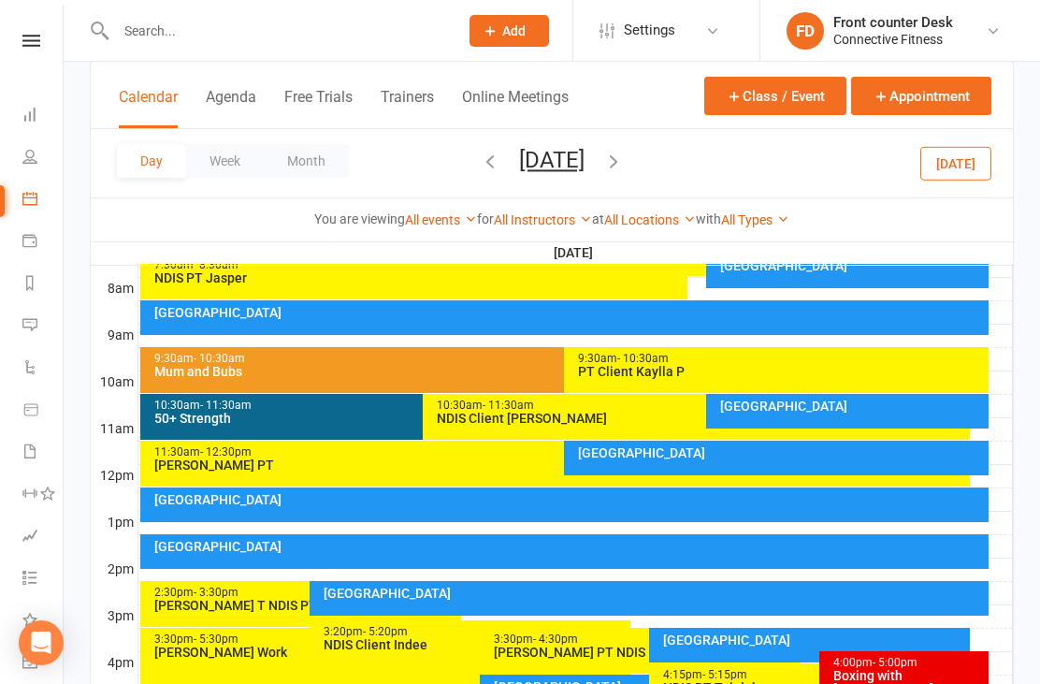
click at [624, 158] on icon "button" at bounding box center [613, 161] width 21 height 21
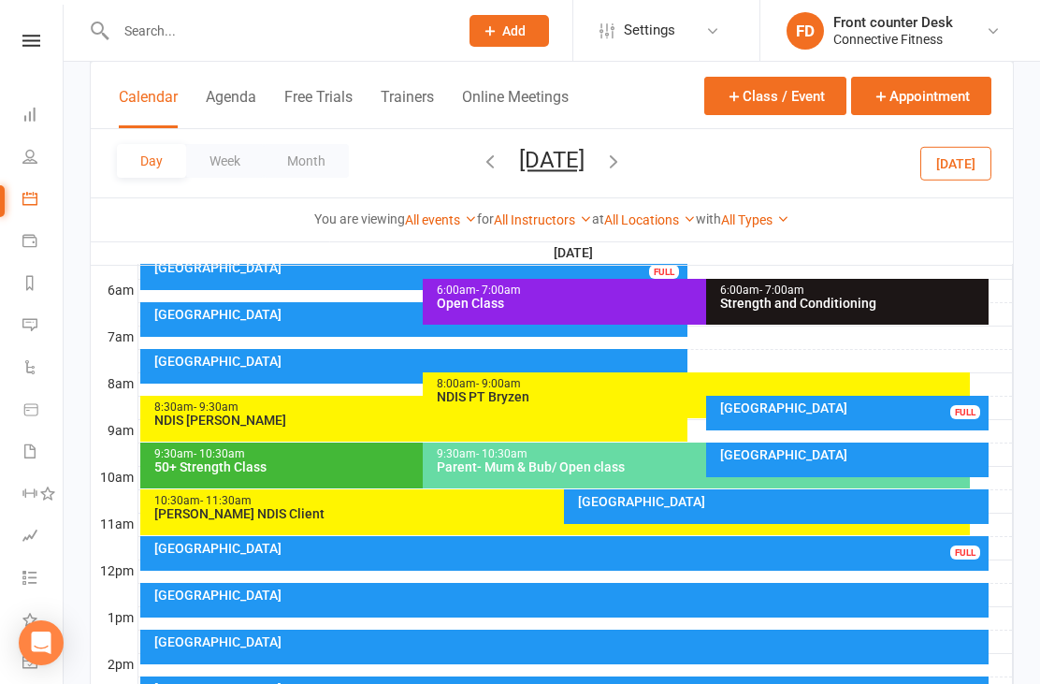
scroll to position [379, 0]
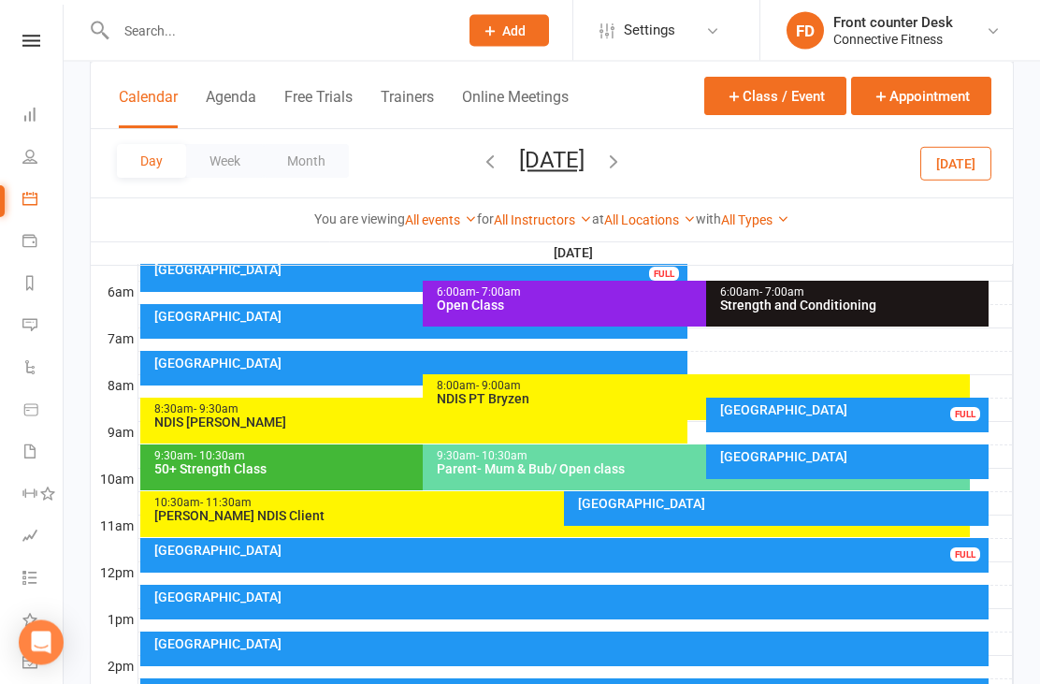
click at [847, 404] on div "[GEOGRAPHIC_DATA]" at bounding box center [852, 410] width 267 height 13
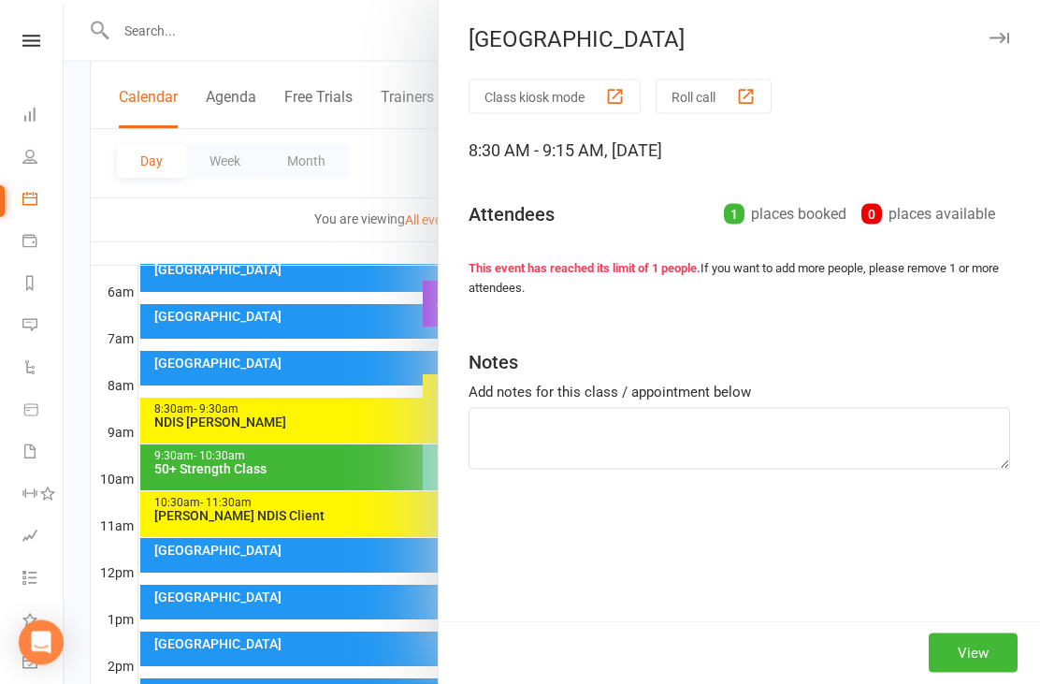
scroll to position [380, 0]
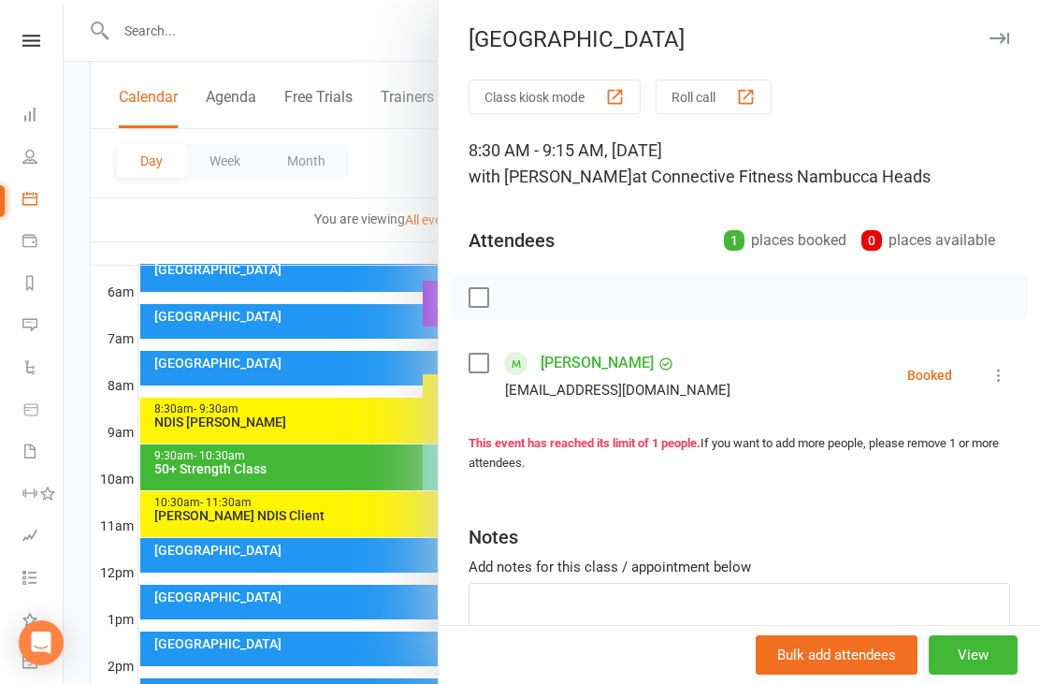
click at [78, 405] on div at bounding box center [552, 342] width 976 height 684
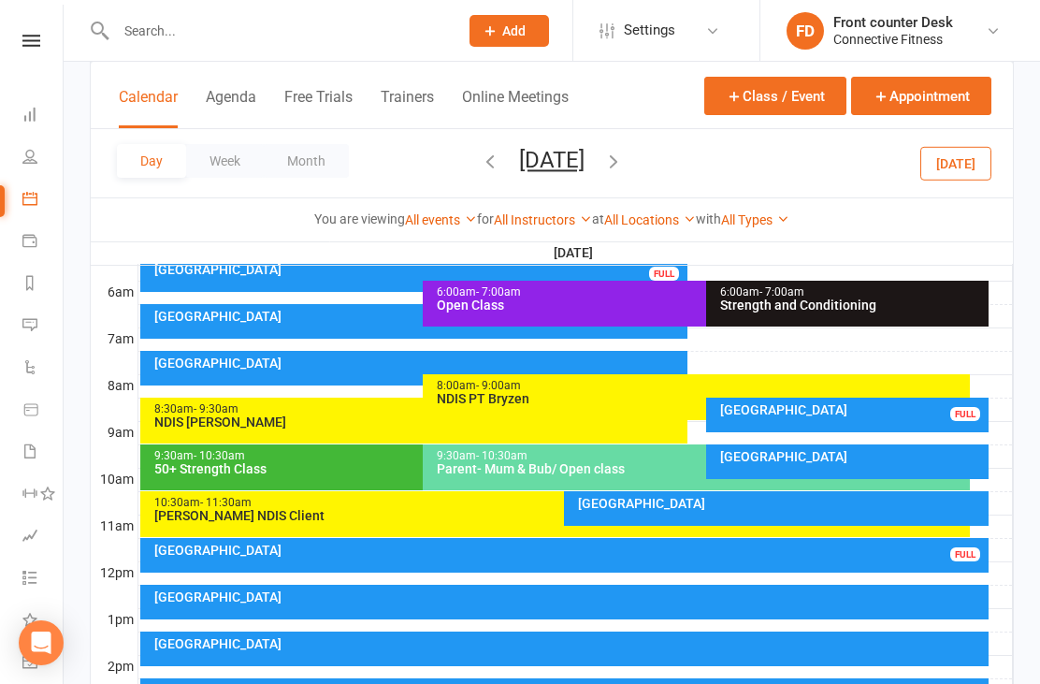
click at [28, 120] on icon at bounding box center [29, 114] width 15 height 15
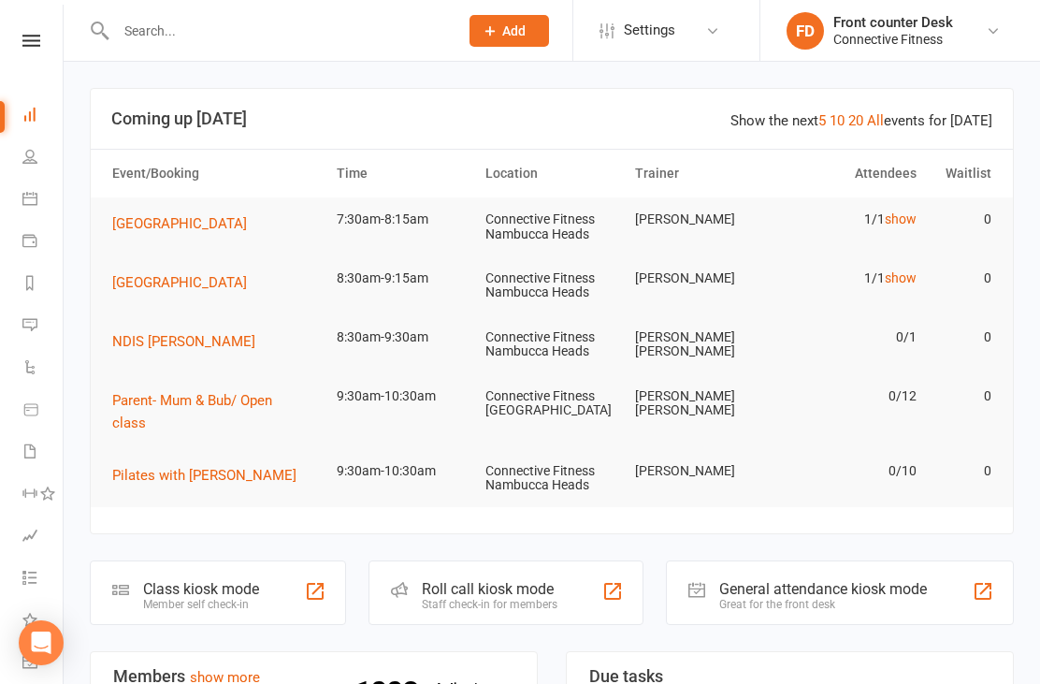
click at [31, 111] on icon at bounding box center [29, 114] width 15 height 15
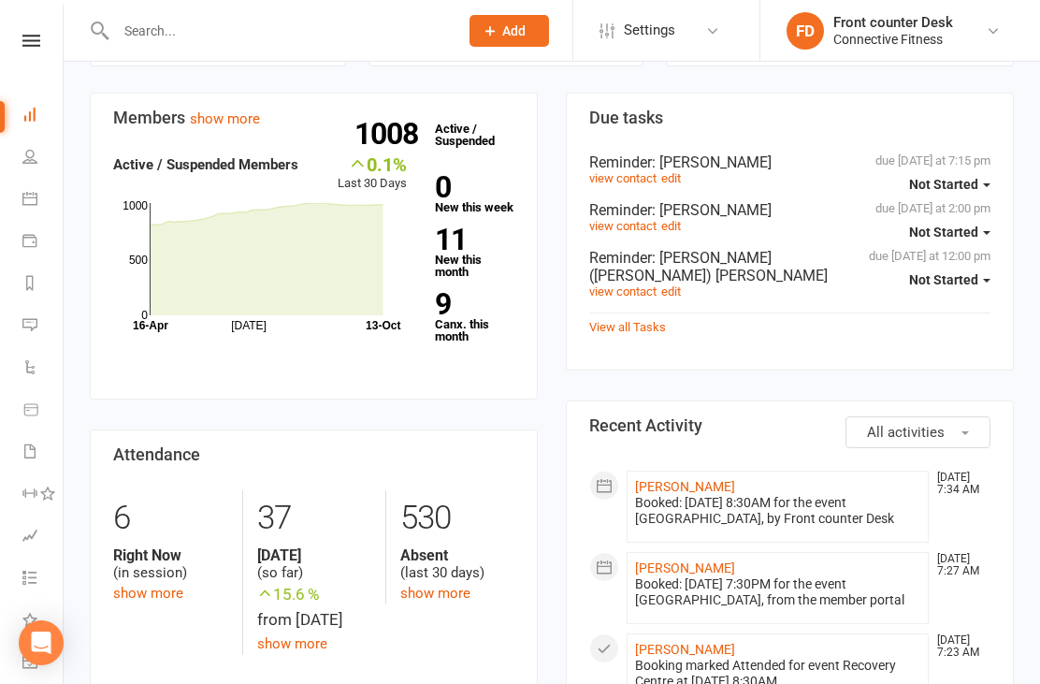
scroll to position [575, 0]
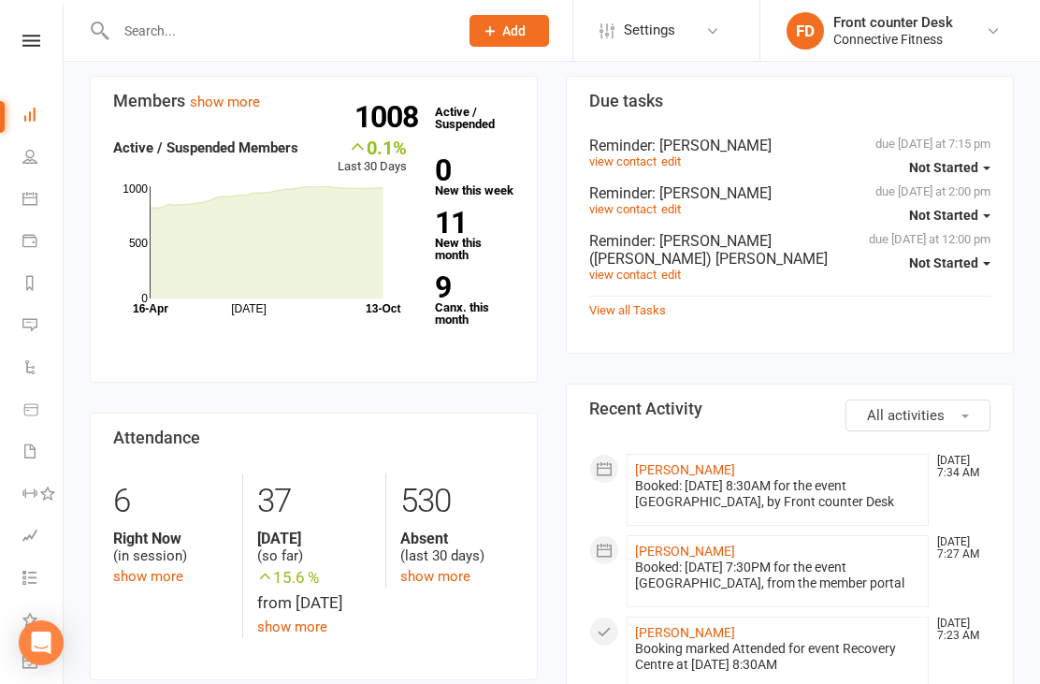
click at [36, 200] on icon at bounding box center [29, 198] width 15 height 15
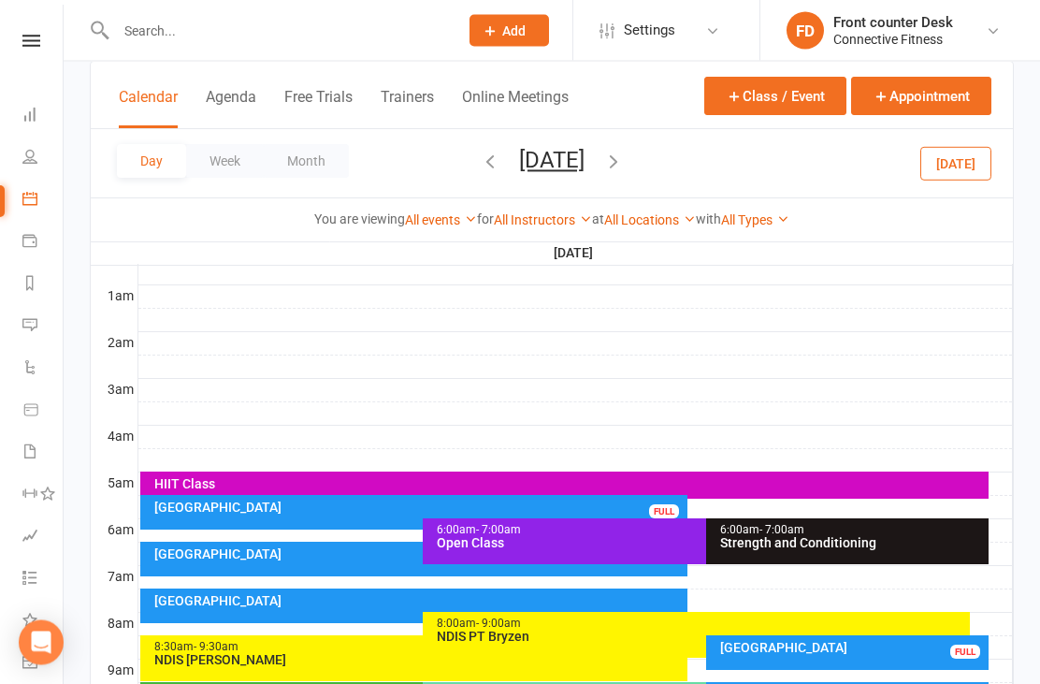
scroll to position [142, 0]
click at [624, 158] on icon "button" at bounding box center [613, 161] width 21 height 21
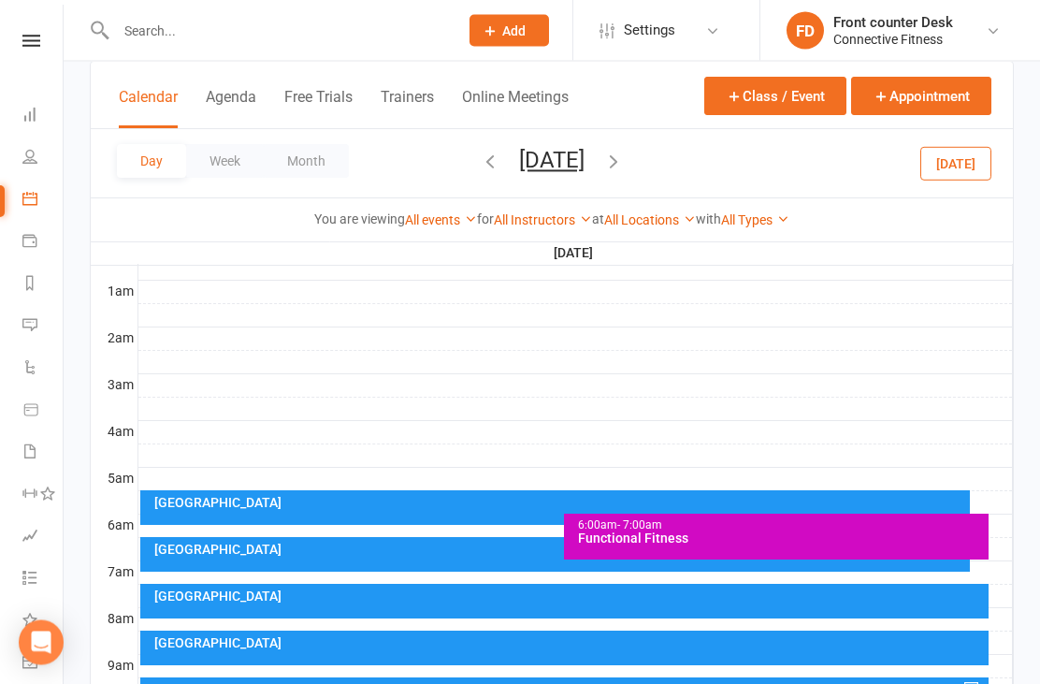
scroll to position [141, 0]
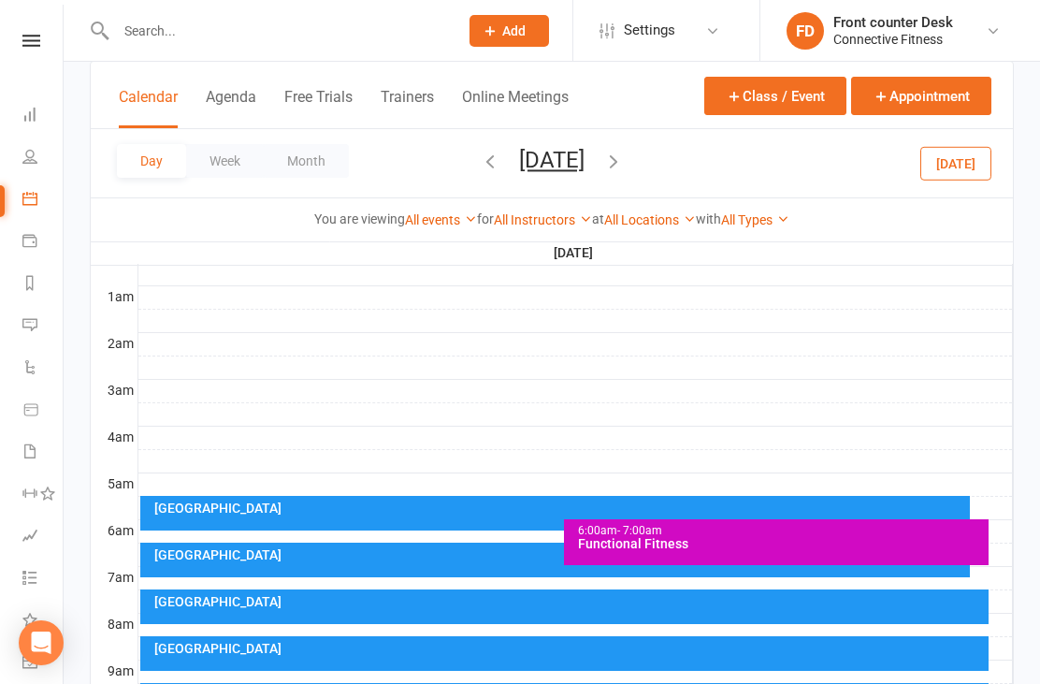
click at [28, 115] on icon at bounding box center [29, 114] width 15 height 15
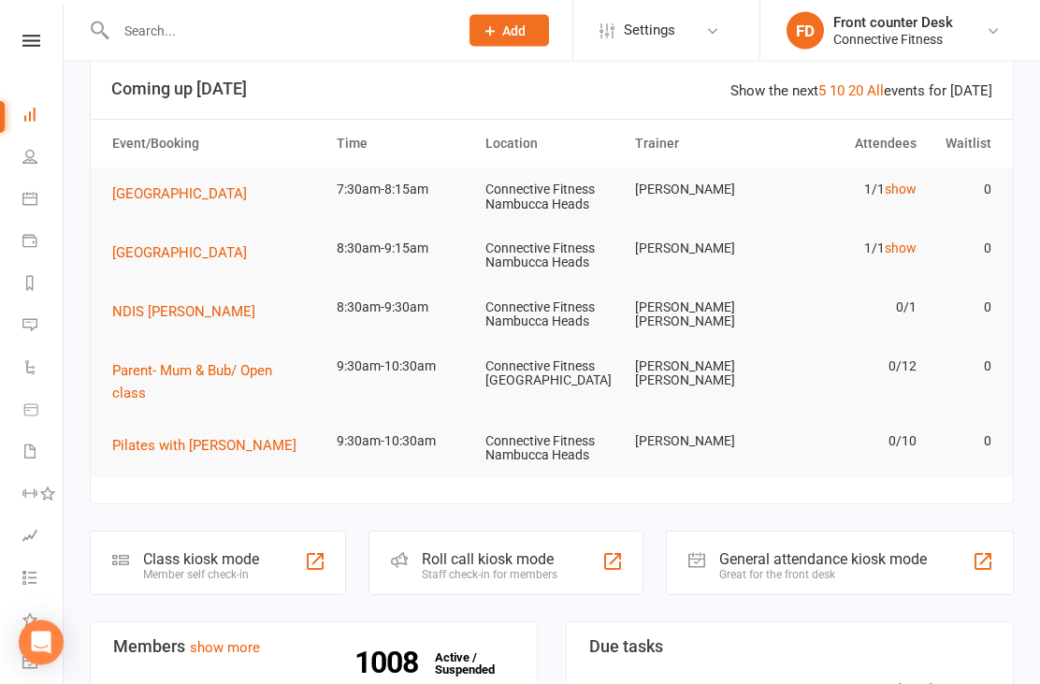
click at [904, 189] on link "show" at bounding box center [901, 189] width 32 height 15
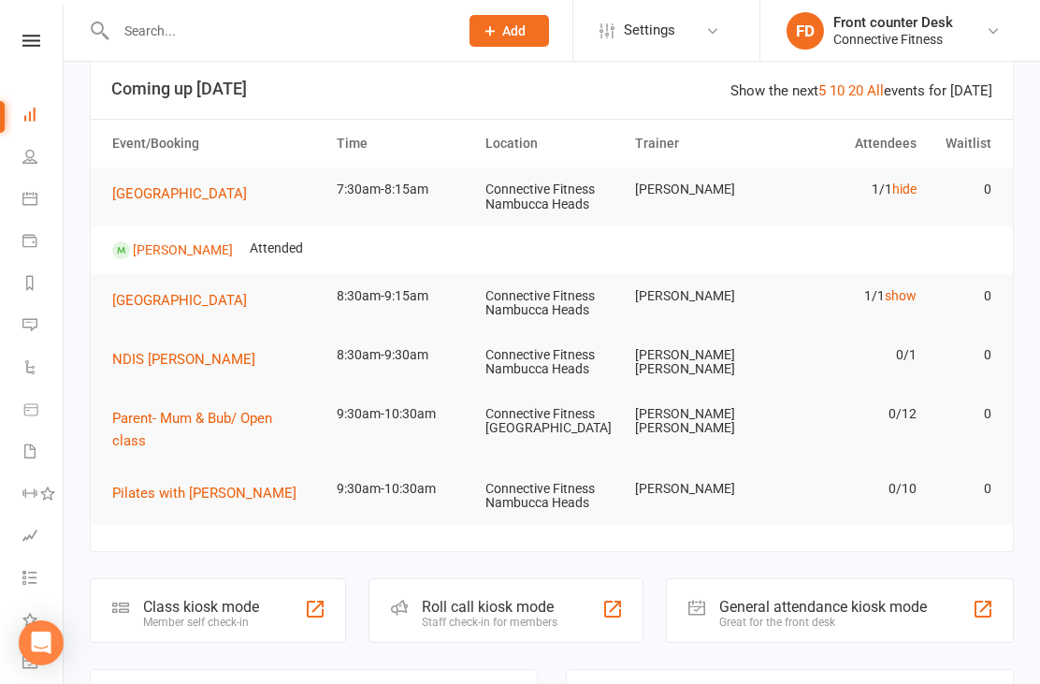
click at [916, 288] on link "show" at bounding box center [901, 295] width 32 height 15
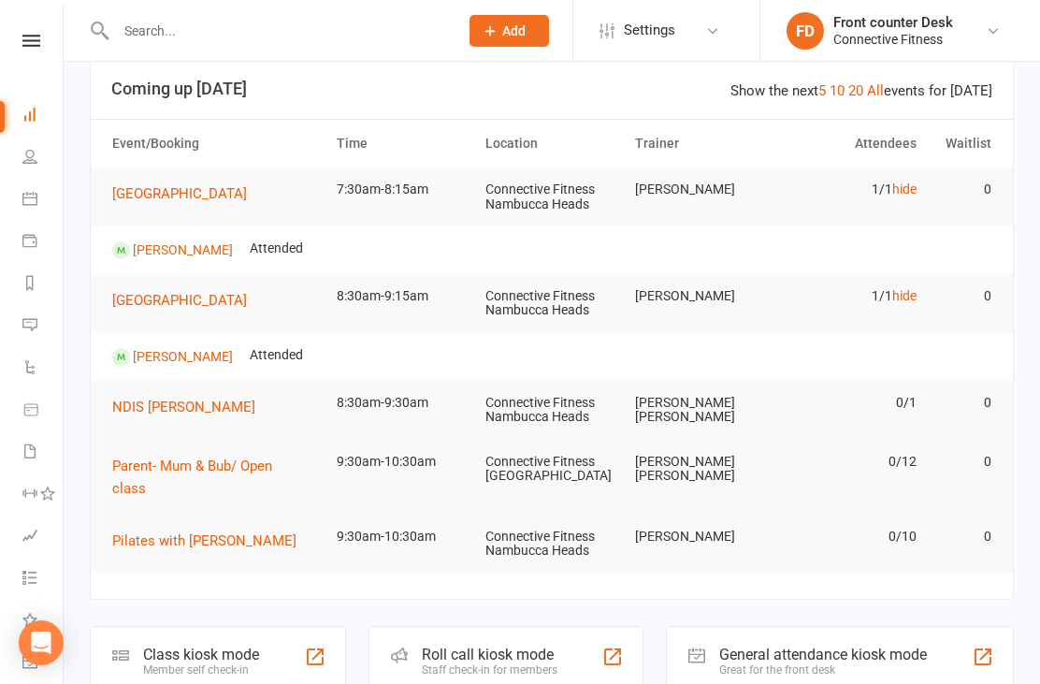
click at [32, 208] on link "Calendar" at bounding box center [43, 201] width 42 height 42
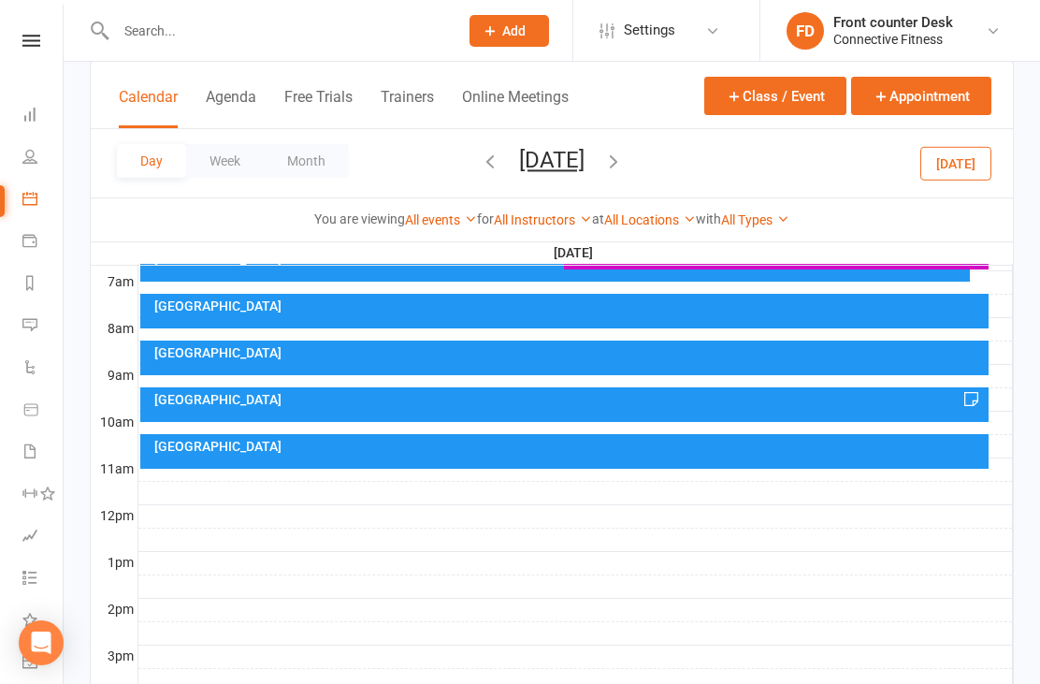
scroll to position [362, 0]
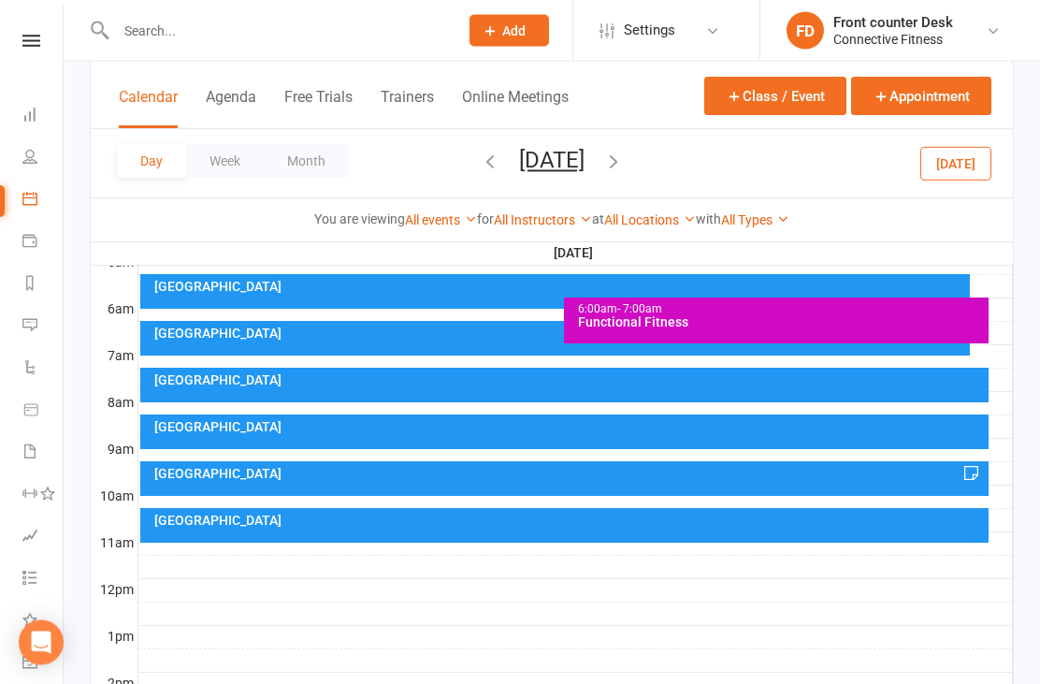
click at [217, 151] on button "Week" at bounding box center [225, 161] width 78 height 34
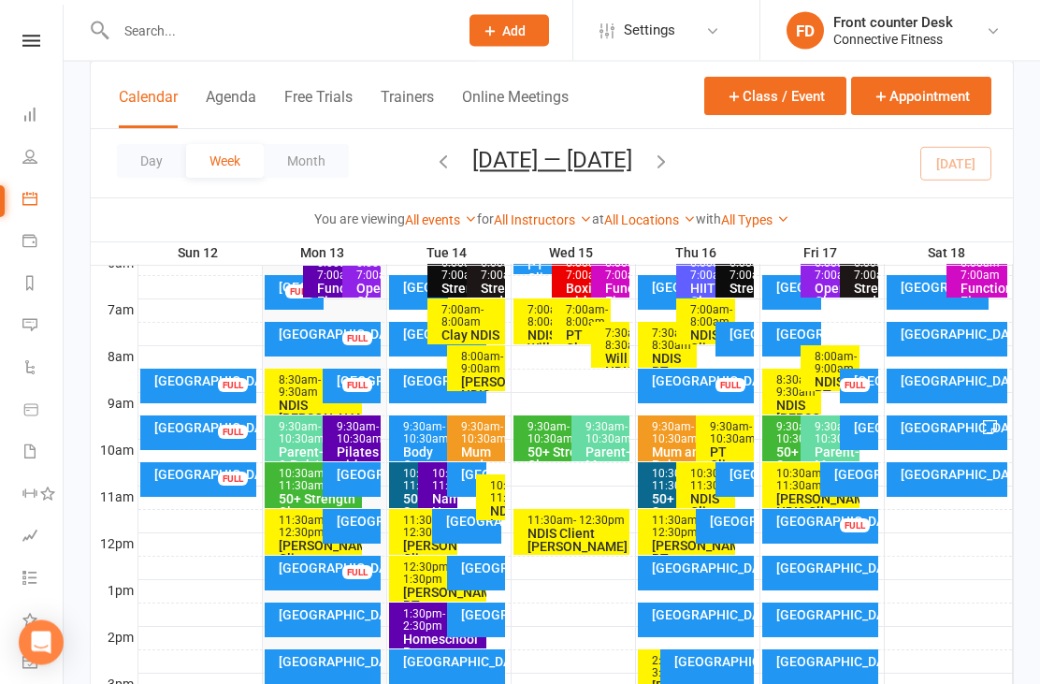
scroll to position [408, 0]
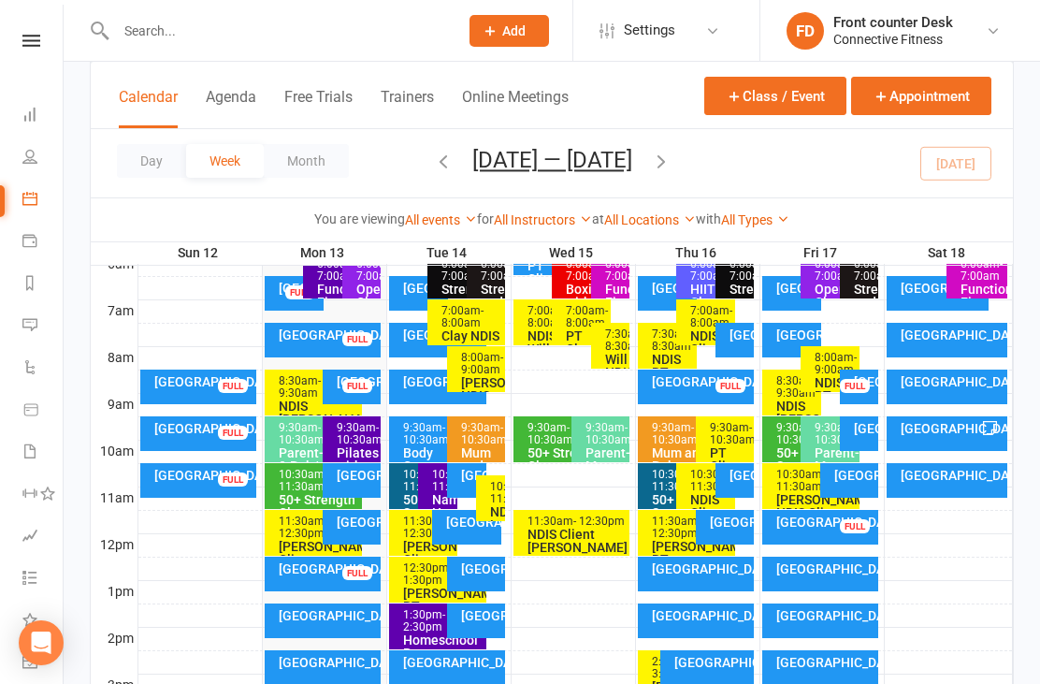
click at [816, 546] on div at bounding box center [575, 545] width 874 height 22
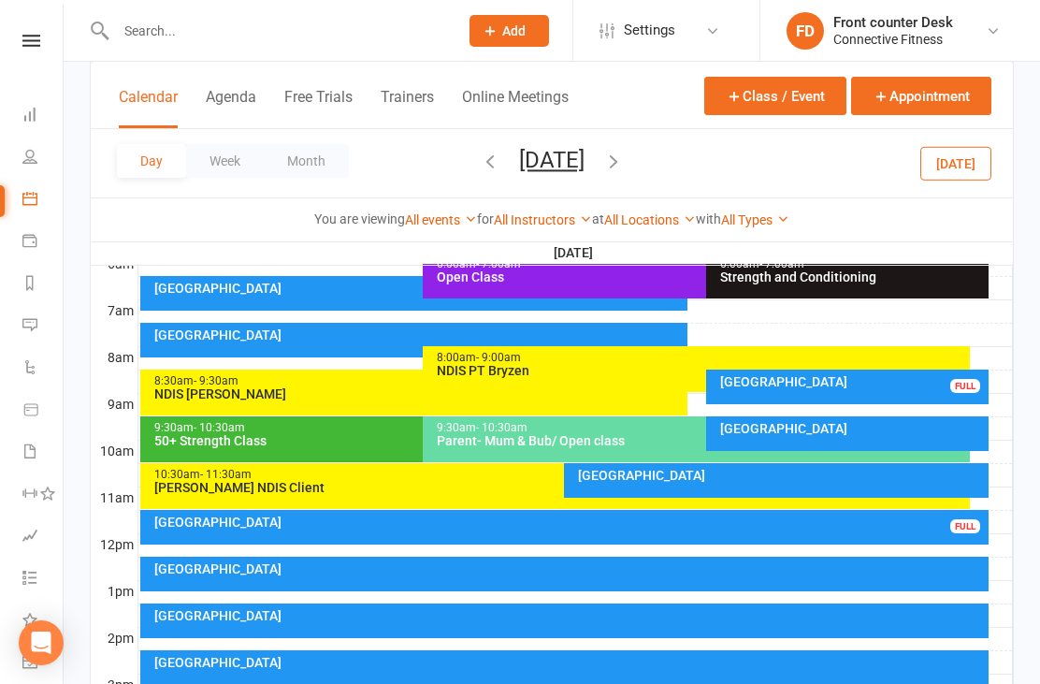
click at [858, 394] on div "Recovery Centre FULL" at bounding box center [847, 386] width 283 height 35
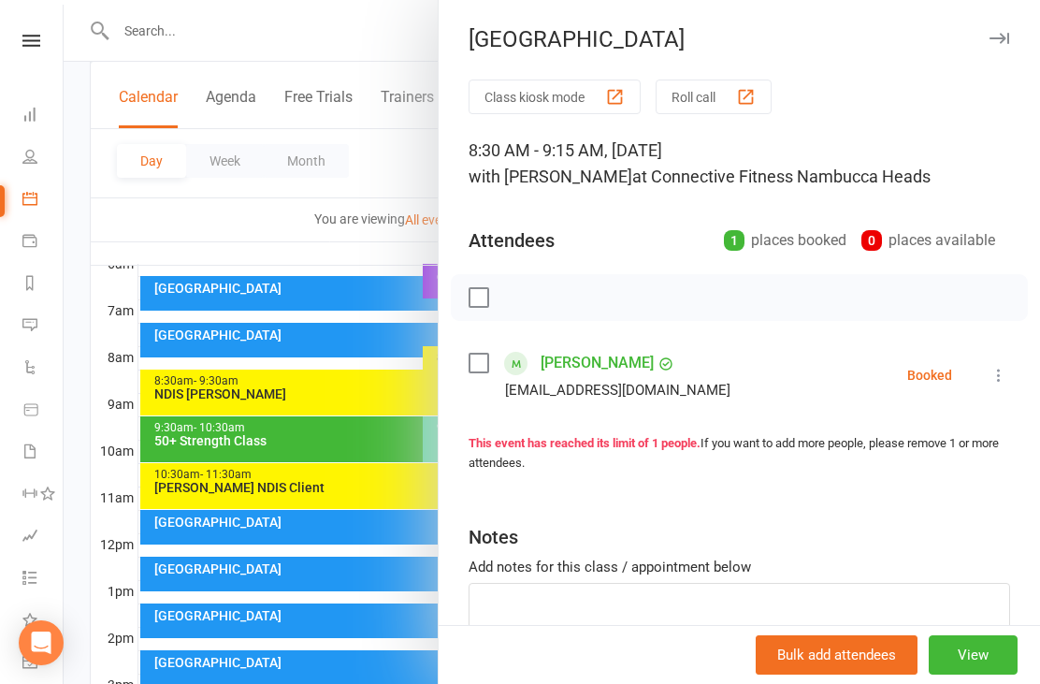
click at [189, 224] on div at bounding box center [552, 342] width 976 height 684
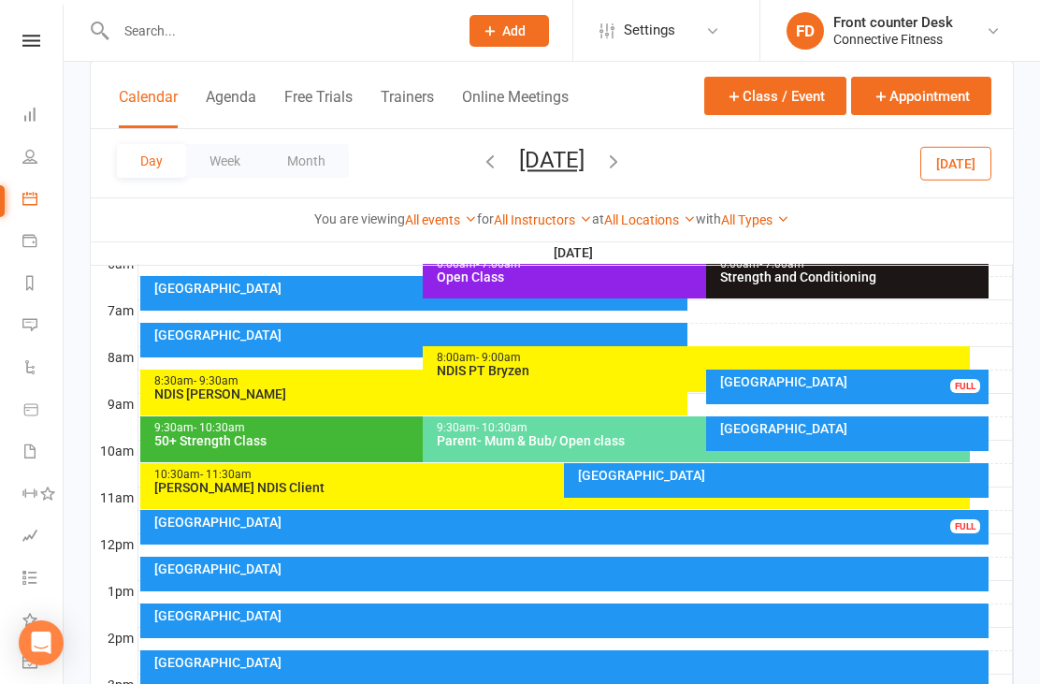
click at [310, 157] on button "Month" at bounding box center [306, 161] width 85 height 34
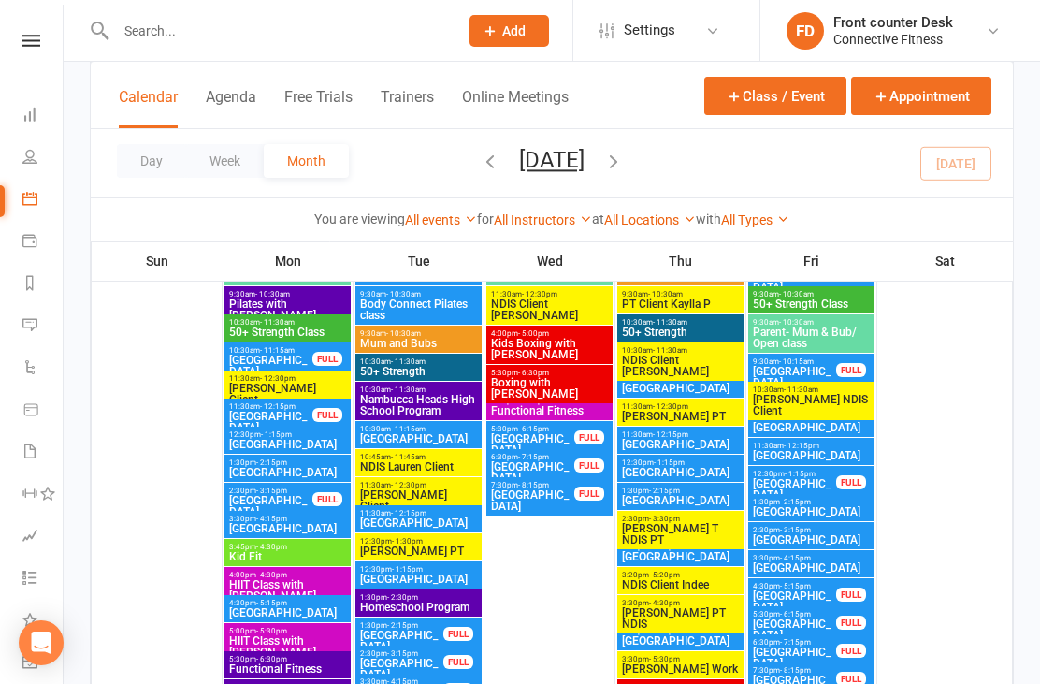
click at [237, 174] on button "Week" at bounding box center [225, 161] width 78 height 34
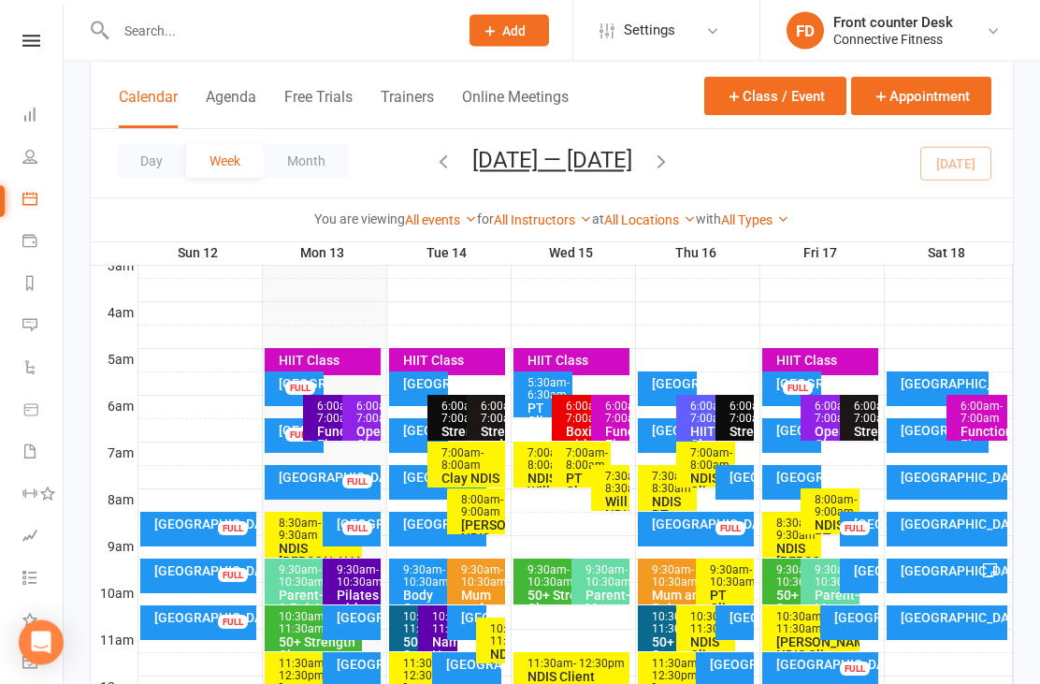
scroll to position [0, 0]
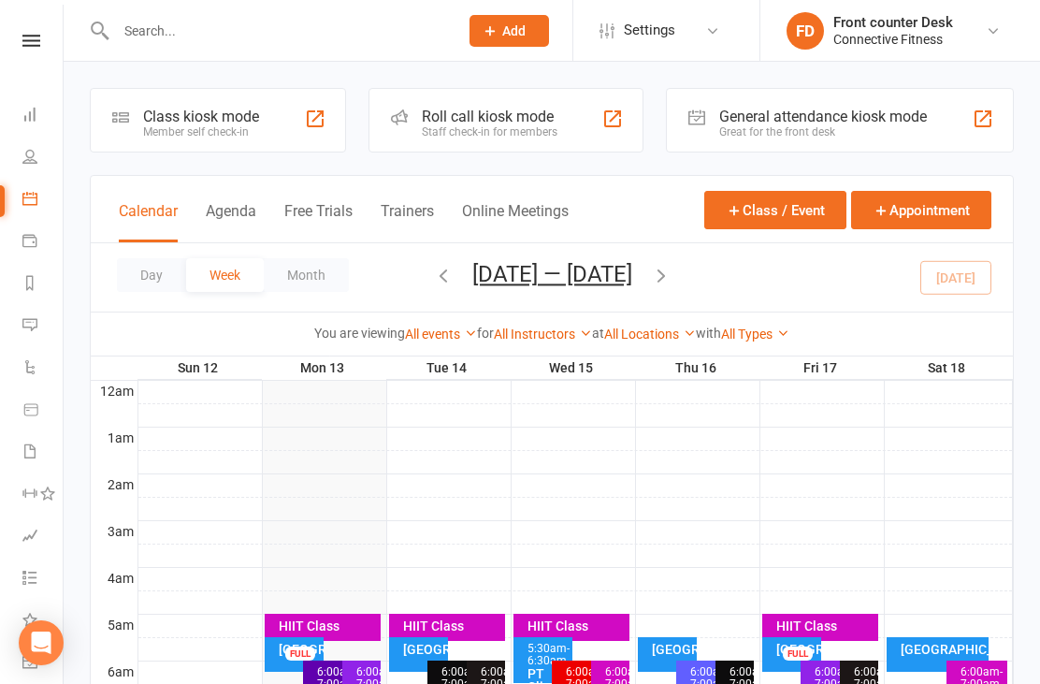
click at [13, 44] on link at bounding box center [31, 41] width 66 height 12
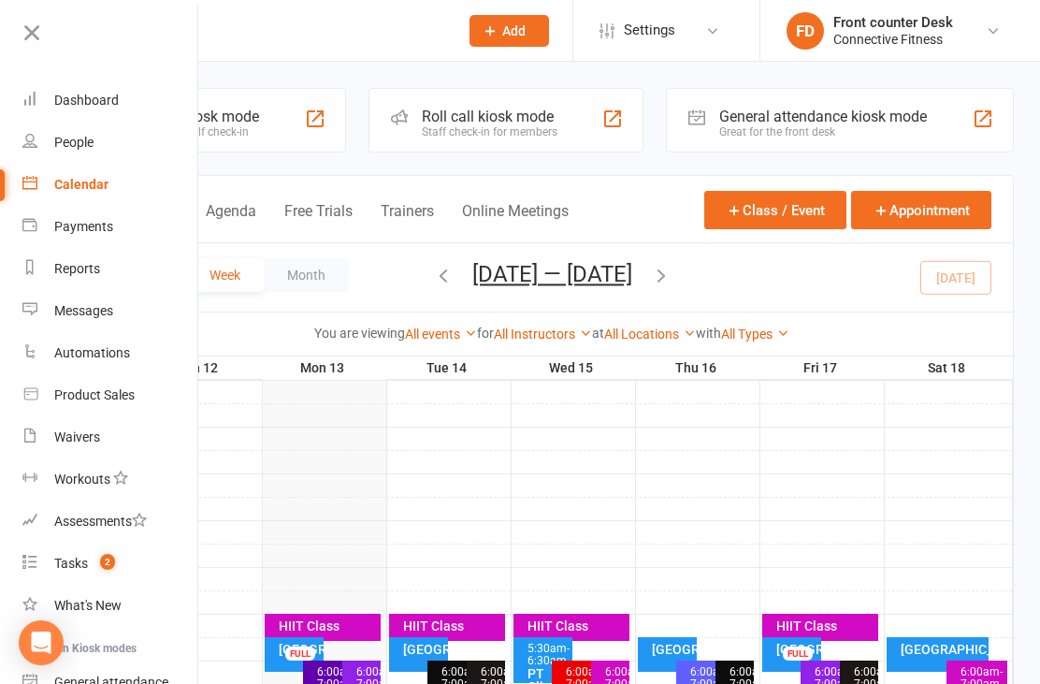
click at [65, 139] on div "People" at bounding box center [73, 142] width 39 height 15
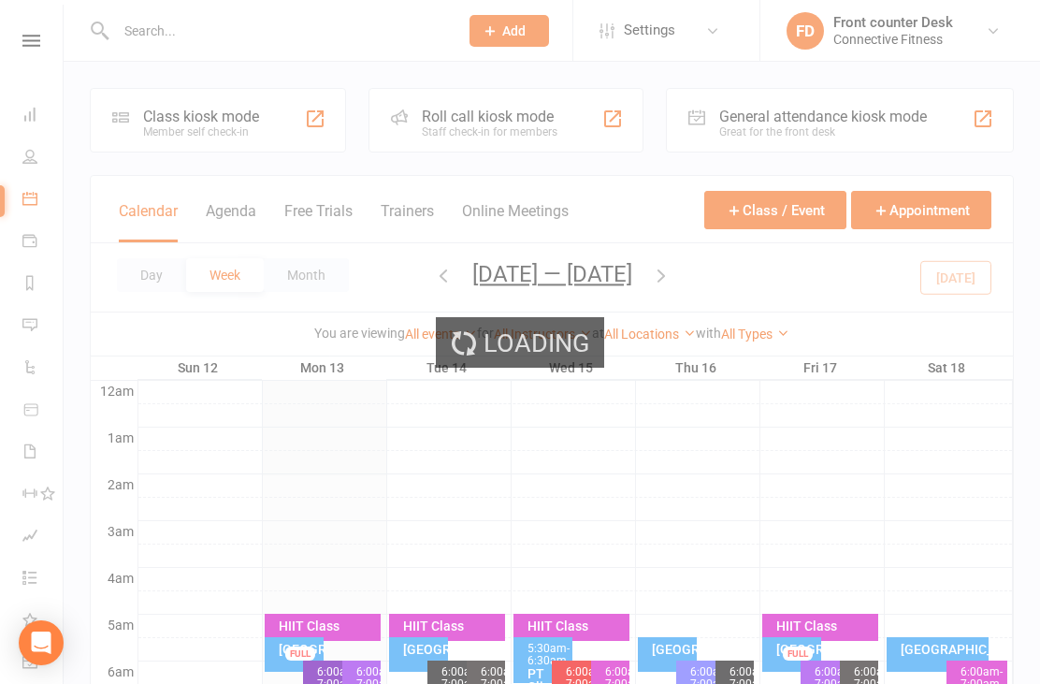
select select "100"
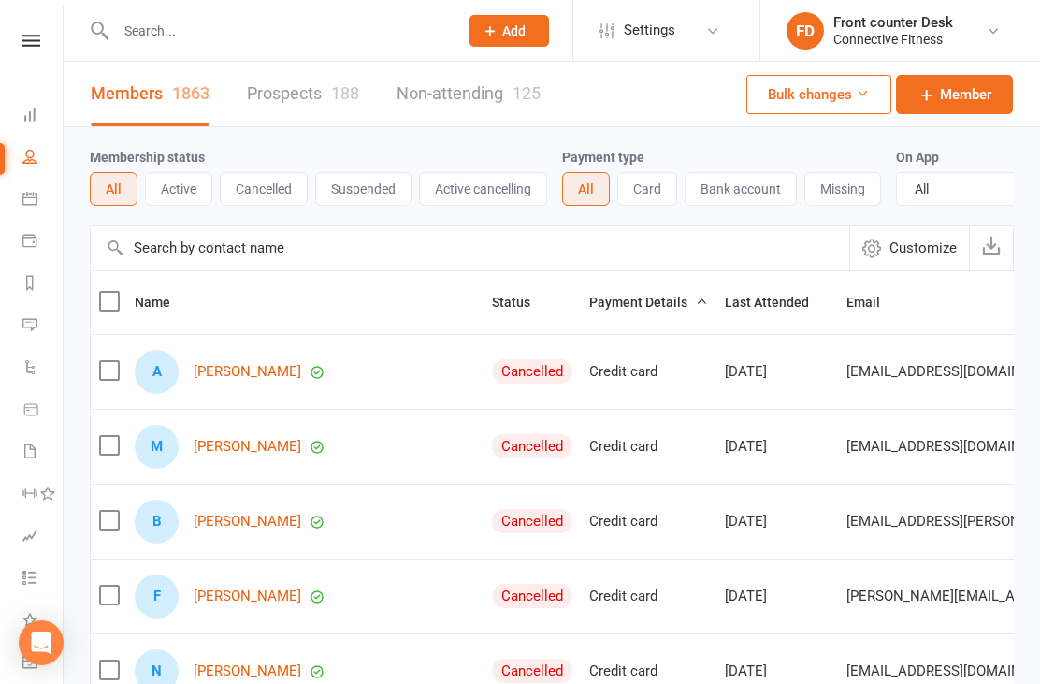
click at [444, 255] on input "text" at bounding box center [470, 247] width 758 height 45
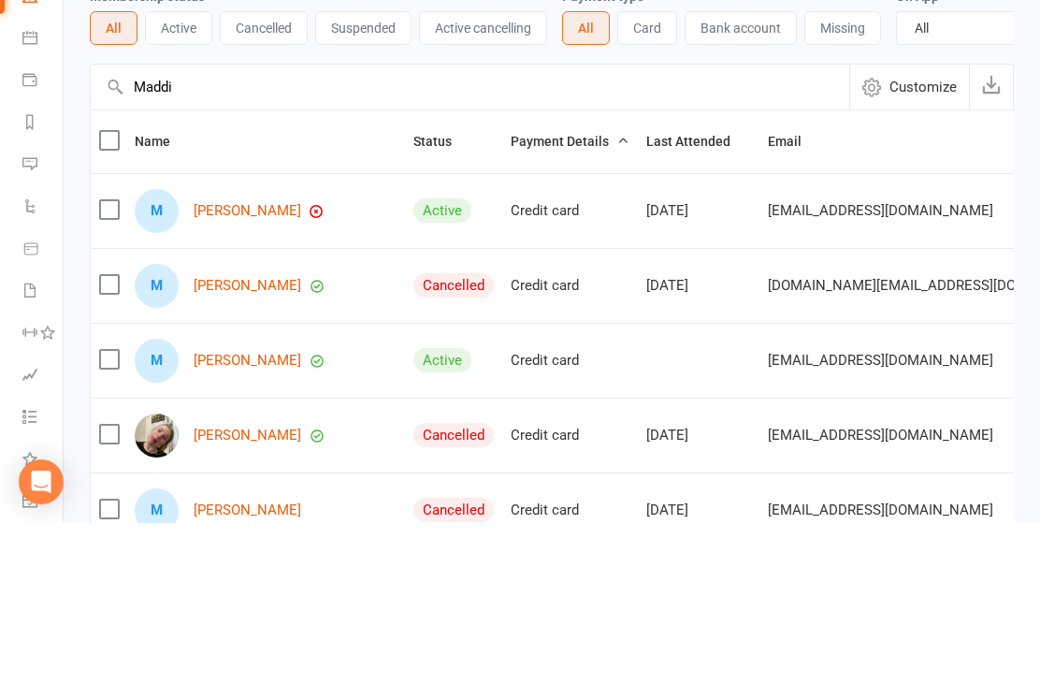
type input "Maddi"
click at [238, 364] on link "[PERSON_NAME]" at bounding box center [248, 372] width 108 height 16
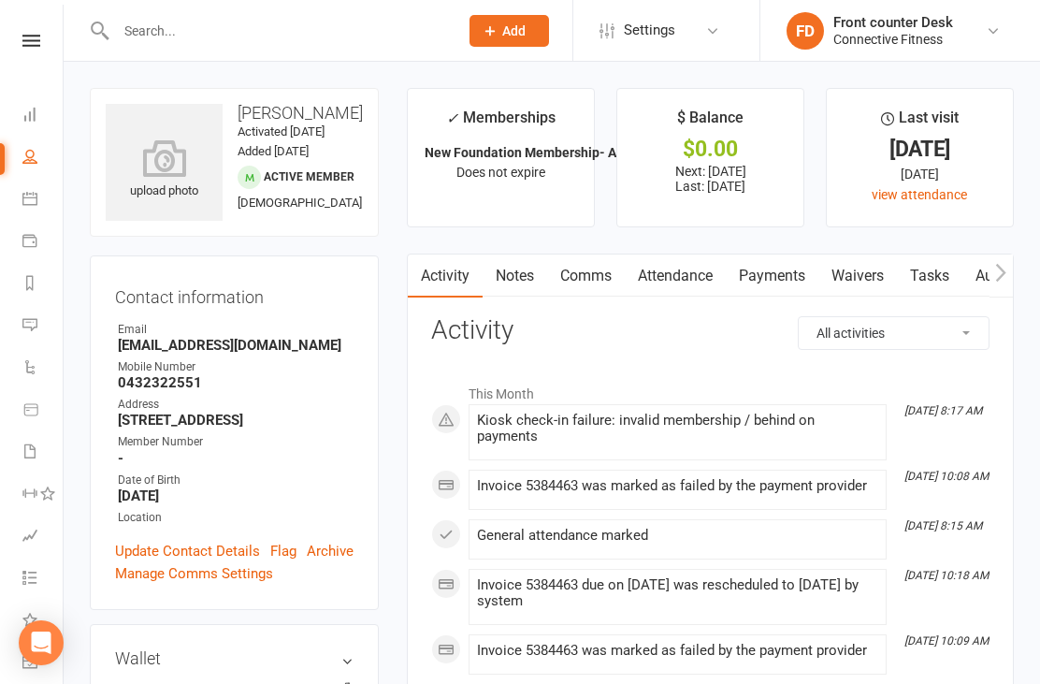
click at [782, 289] on link "Payments" at bounding box center [772, 275] width 93 height 43
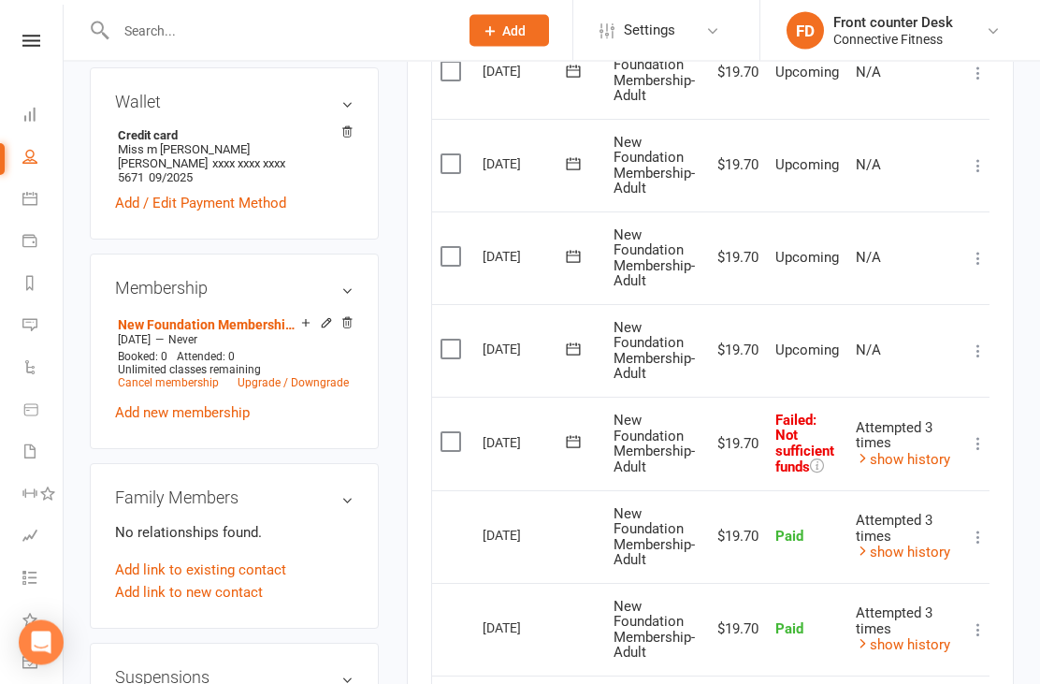
scroll to position [556, 0]
click at [987, 434] on icon at bounding box center [978, 443] width 19 height 19
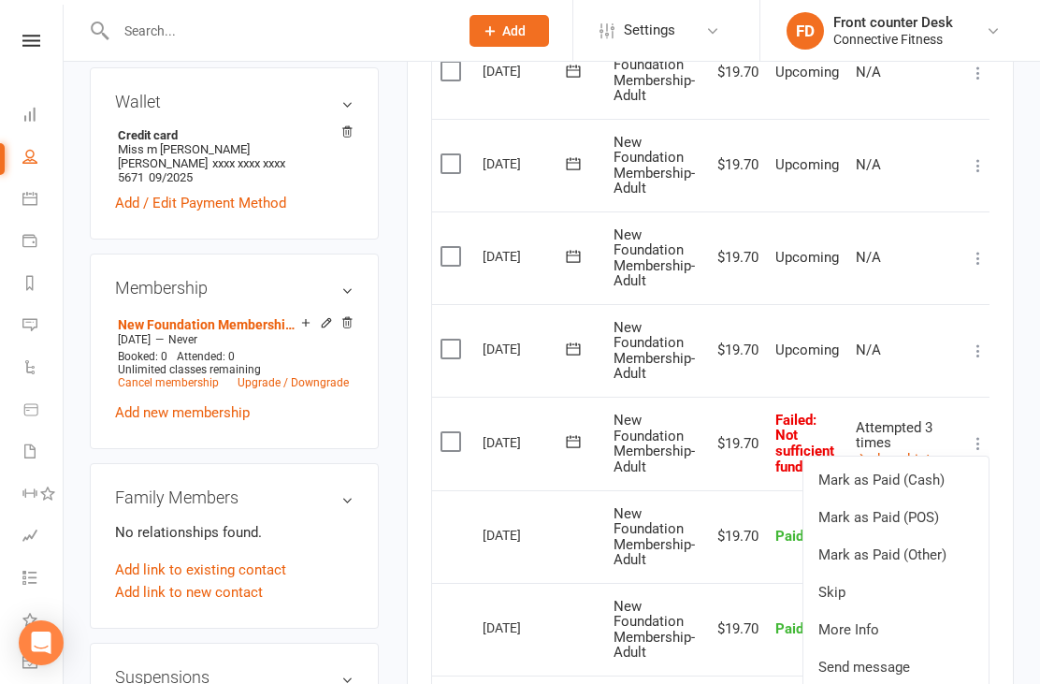
scroll to position [0, 3]
click at [931, 498] on link "Mark as Paid (POS)" at bounding box center [893, 516] width 185 height 37
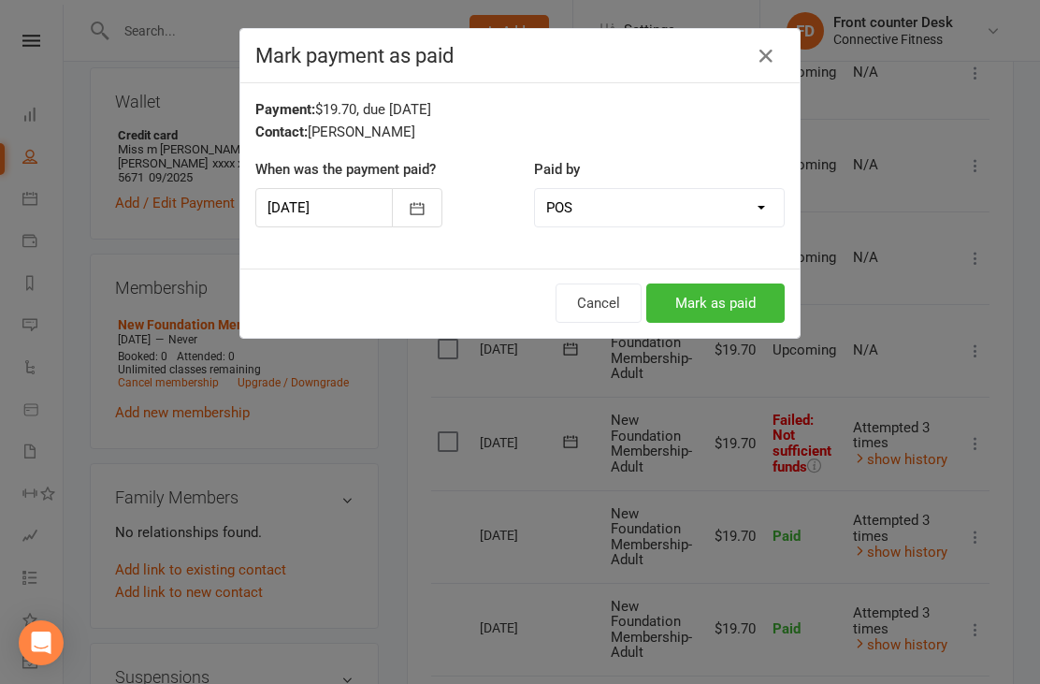
click at [750, 306] on button "Mark as paid" at bounding box center [715, 302] width 138 height 39
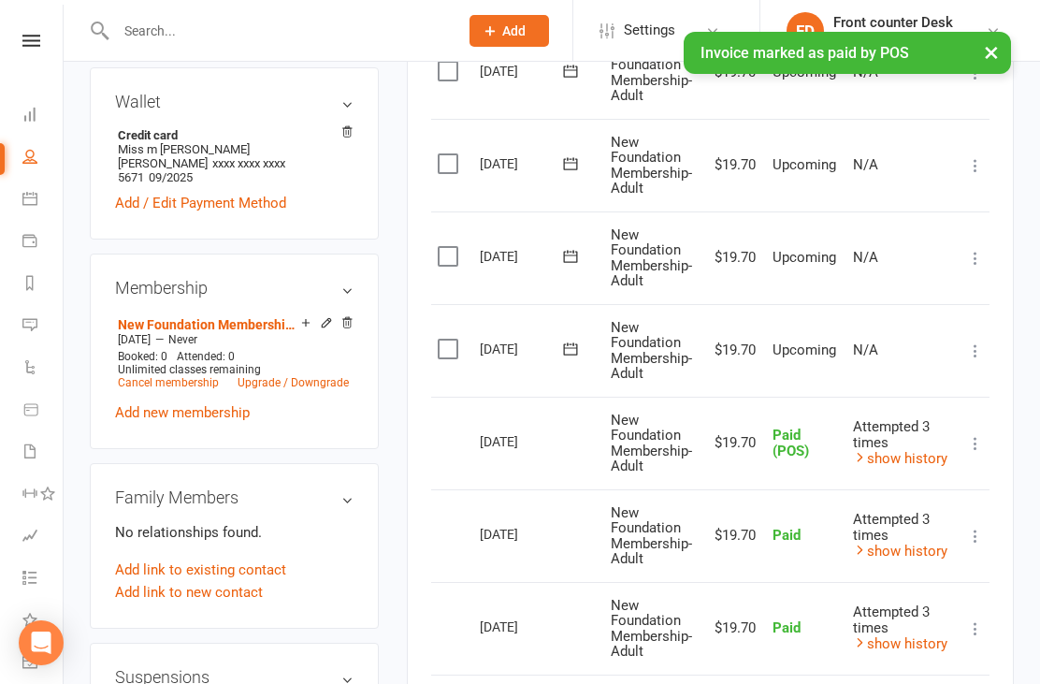
click at [29, 32] on div "× Invoice marked as paid by POS" at bounding box center [508, 32] width 1016 height 0
click at [17, 32] on div "× Invoice marked as paid by POS" at bounding box center [508, 32] width 1016 height 0
click at [14, 32] on div "× Invoice marked as paid by POS" at bounding box center [508, 32] width 1016 height 0
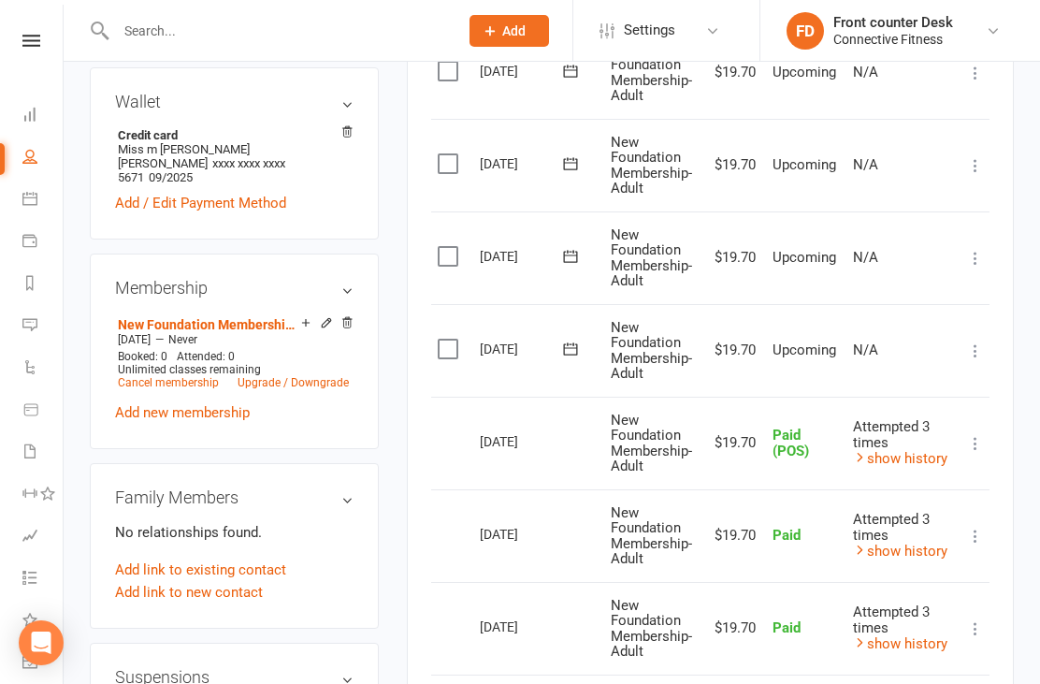
click at [563, 450] on td "[DATE]" at bounding box center [536, 443] width 131 height 93
click at [547, 453] on td "[DATE]" at bounding box center [536, 443] width 131 height 93
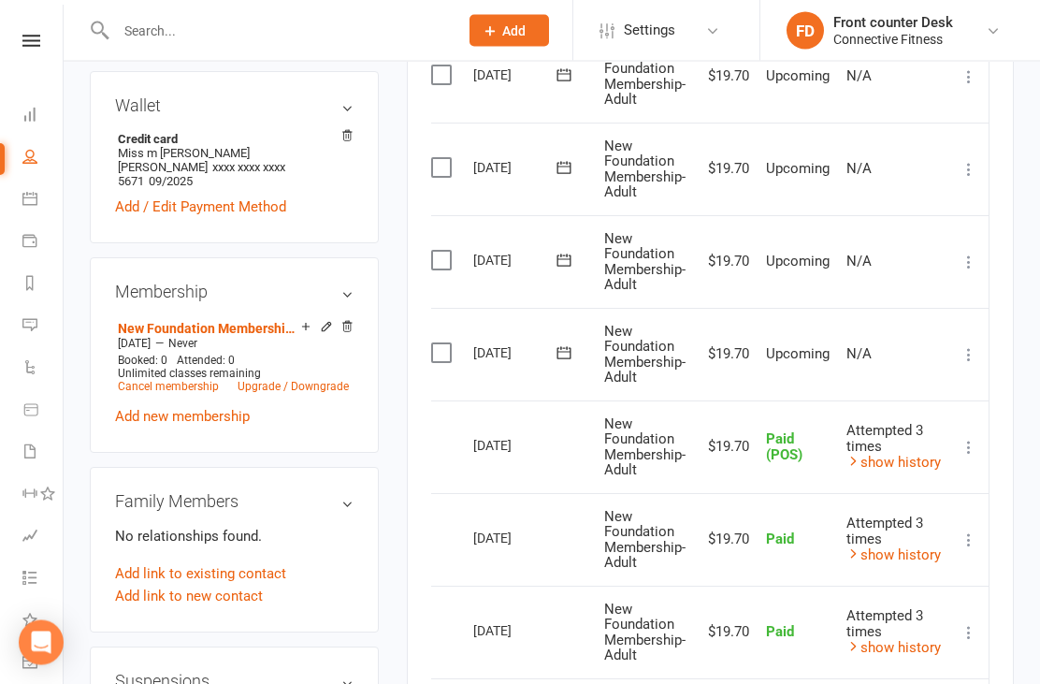
scroll to position [553, 0]
